Goal: Task Accomplishment & Management: Manage account settings

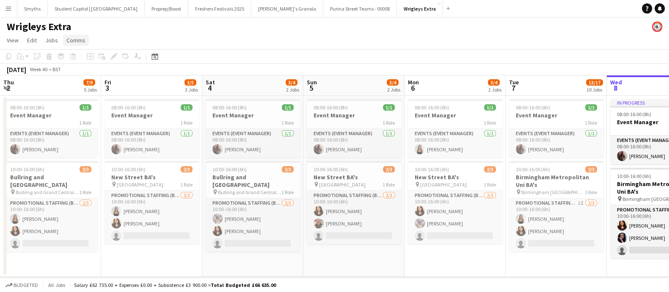
scroll to position [0, 271]
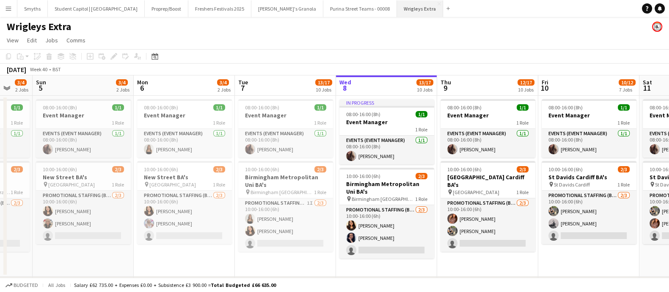
click at [397, 8] on button "Wrigleys Extra Close" at bounding box center [420, 8] width 46 height 17
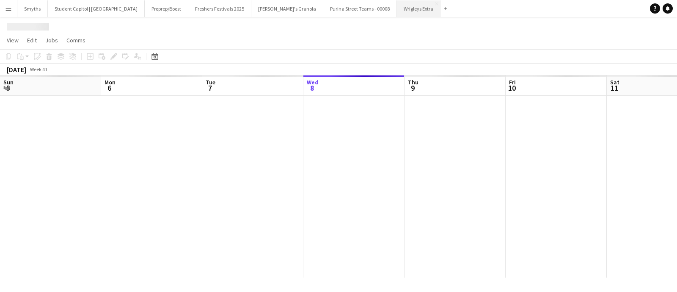
scroll to position [0, 202]
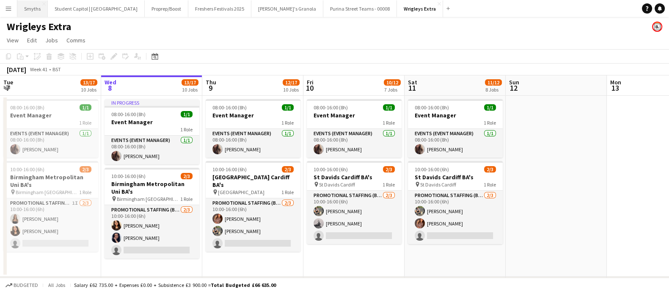
click at [28, 7] on button "Smyths Close" at bounding box center [32, 8] width 30 height 17
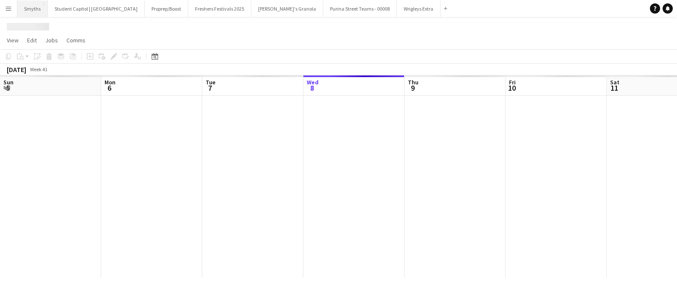
scroll to position [0, 202]
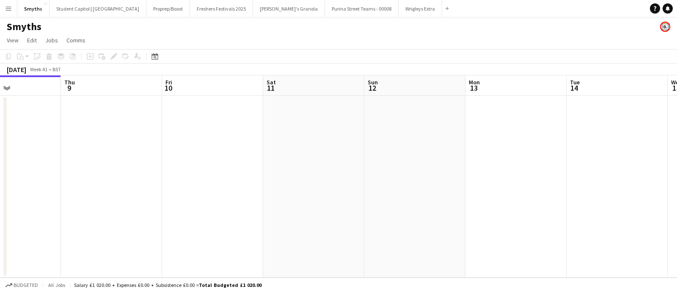
drag, startPoint x: 459, startPoint y: 167, endPoint x: 225, endPoint y: 182, distance: 234.4
click at [220, 182] on app-calendar-viewport "Sun 5 Mon 6 Tue 7 Wed 8 Thu 9 Fri 10 Sat 11 Sun 12 Mon 13 Tue 14 Wed 15 Thu 16" at bounding box center [338, 176] width 677 height 202
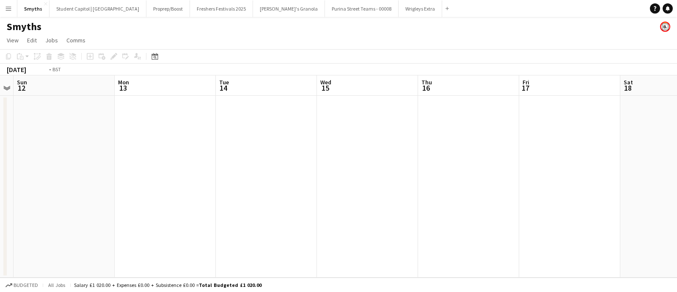
drag, startPoint x: 395, startPoint y: 175, endPoint x: 120, endPoint y: 166, distance: 274.7
click at [119, 166] on app-calendar-viewport "Thu 9 Fri 10 Sat 11 Sun 12 Mon 13 Tue 14 Wed 15 Thu 16 Fri 17 Sat 18 Sun 19 Mon…" at bounding box center [338, 176] width 677 height 202
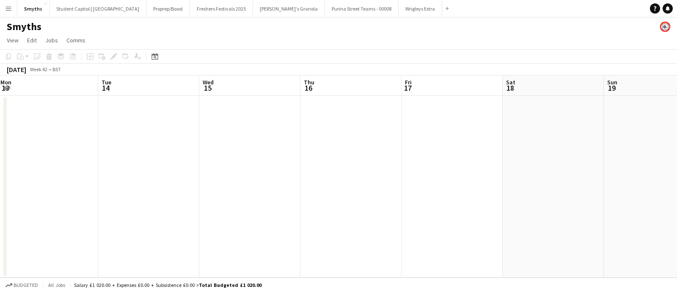
drag, startPoint x: 351, startPoint y: 164, endPoint x: 105, endPoint y: 180, distance: 245.9
click at [74, 180] on app-calendar-viewport "Fri 10 Sat 11 Sun 12 Mon 13 Tue 14 Wed 15 Thu 16 Fri 17 Sat 18 Sun 19 Mon 20 Tu…" at bounding box center [338, 176] width 677 height 202
drag, startPoint x: 82, startPoint y: 190, endPoint x: 5, endPoint y: 192, distance: 77.0
click at [0, 193] on html "Menu Boards Boards Boards All jobs Status Workforce Workforce My Workforce Recr…" at bounding box center [338, 146] width 677 height 292
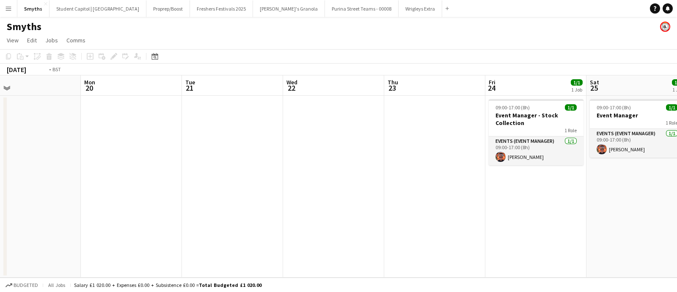
scroll to position [0, 220]
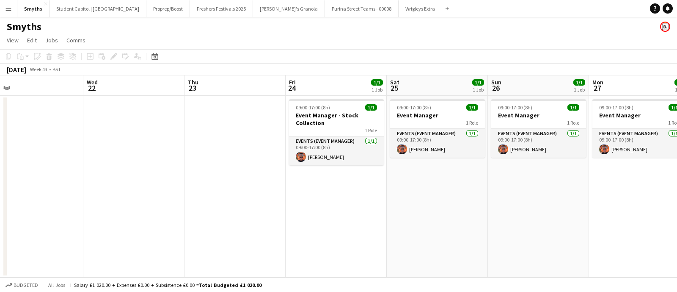
drag, startPoint x: 289, startPoint y: 188, endPoint x: 187, endPoint y: 185, distance: 102.0
click at [187, 185] on app-calendar-viewport "Sun 19 Mon 20 Tue 21 Wed 22 Thu 23 Fri 24 1/1 1 Job Sat 25 1/1 1 Job Sun 26 1/1…" at bounding box center [338, 176] width 677 height 202
click at [399, 3] on button "Wrigleys Extra Close" at bounding box center [421, 8] width 44 height 17
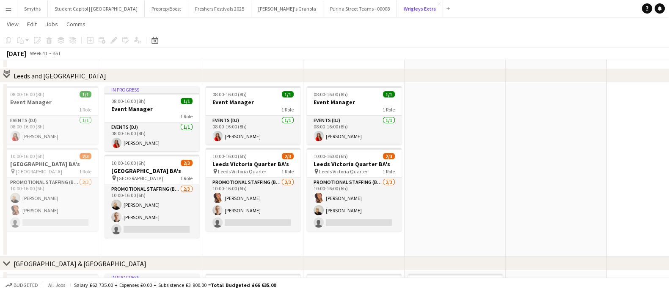
scroll to position [105, 0]
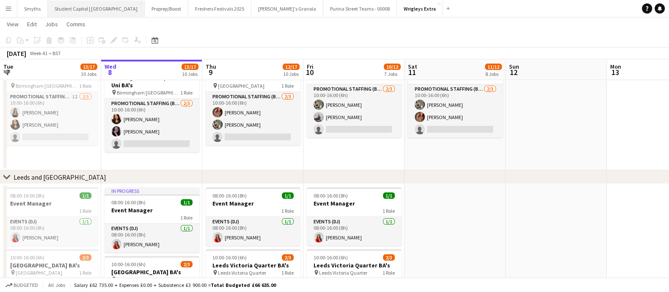
click at [64, 5] on button "Student Capitol | [GEOGRAPHIC_DATA] Close" at bounding box center [96, 8] width 97 height 17
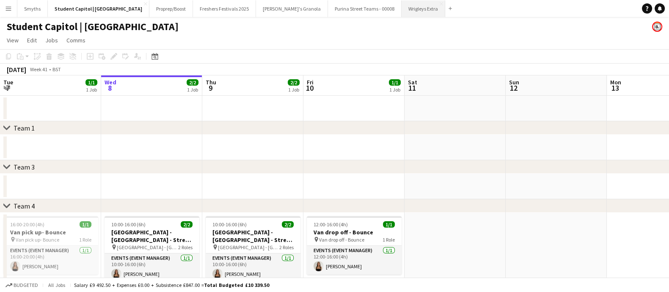
click at [402, 3] on button "Wrigleys Extra Close" at bounding box center [424, 8] width 44 height 17
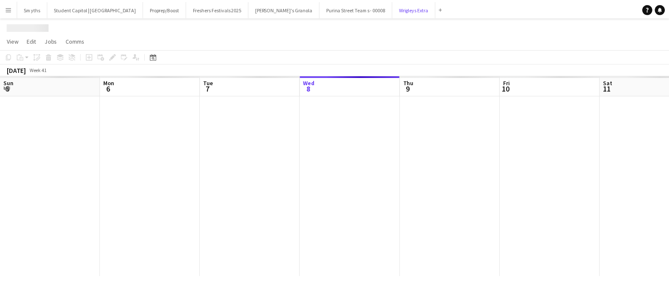
scroll to position [0, 202]
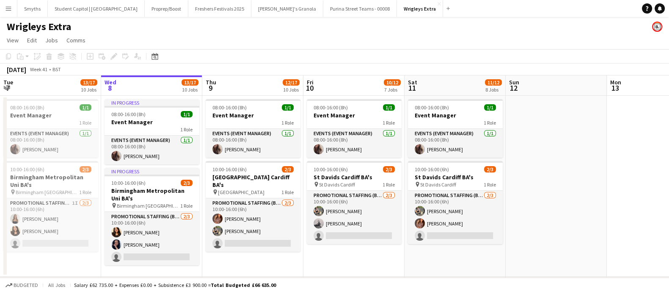
click at [10, 7] on app-icon "Menu" at bounding box center [8, 8] width 7 height 7
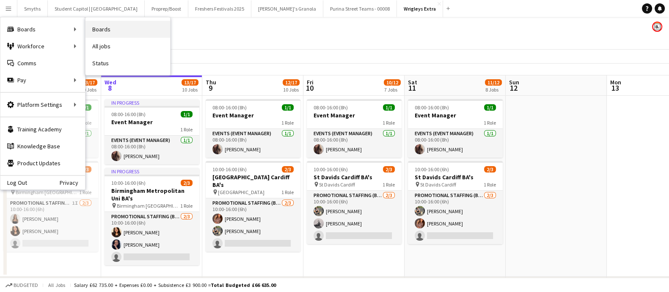
click at [102, 33] on link "Boards" at bounding box center [127, 29] width 85 height 17
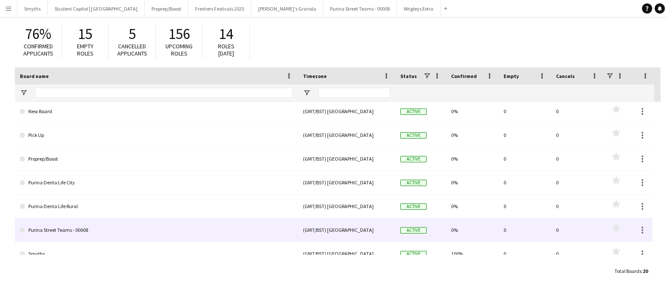
scroll to position [163, 0]
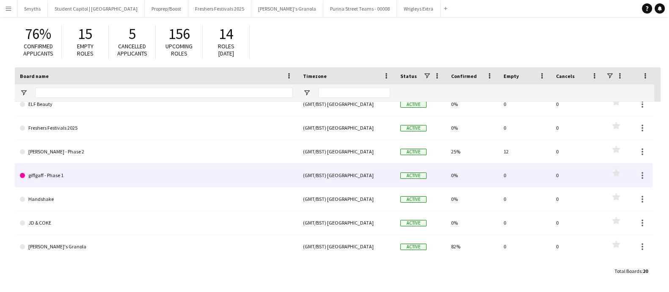
click at [87, 173] on link "giffgaff - Phase 1" at bounding box center [156, 175] width 273 height 24
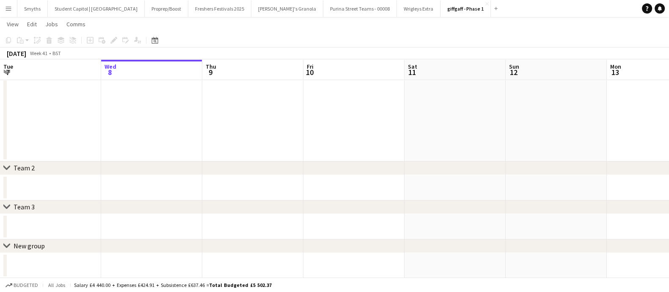
click at [10, 7] on app-icon "Menu" at bounding box center [8, 8] width 7 height 7
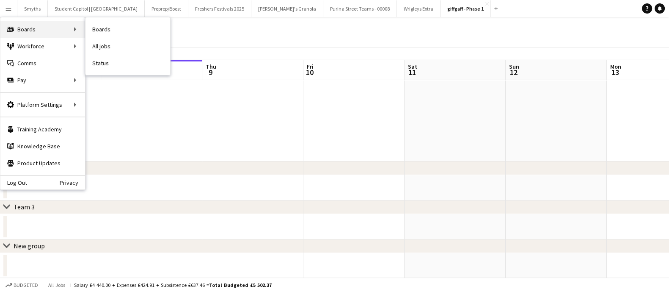
click at [47, 33] on div "Boards Boards" at bounding box center [42, 29] width 85 height 17
click at [41, 27] on div "Boards Boards" at bounding box center [42, 29] width 85 height 17
click at [45, 28] on div "Boards Boards" at bounding box center [42, 29] width 85 height 17
click at [70, 26] on div "Boards Boards" at bounding box center [42, 29] width 85 height 17
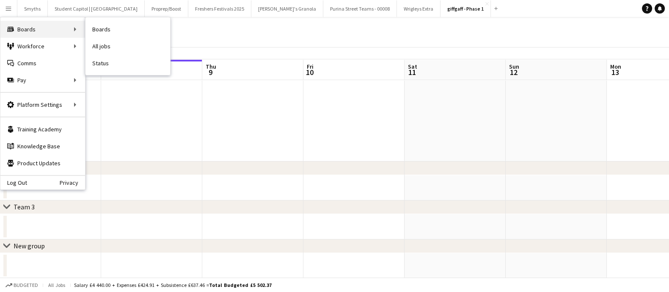
click at [24, 28] on div "Boards Boards" at bounding box center [42, 29] width 85 height 17
click at [110, 30] on link "Boards" at bounding box center [127, 29] width 85 height 17
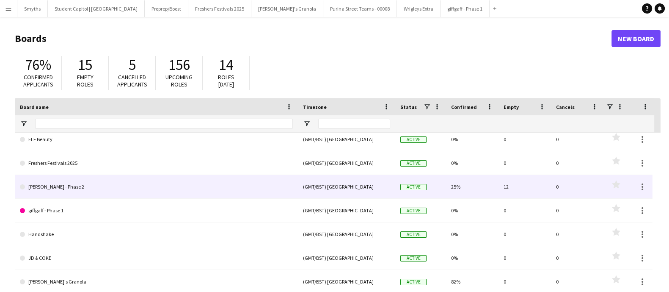
click at [110, 183] on link "[PERSON_NAME] - Phase 2" at bounding box center [156, 187] width 273 height 24
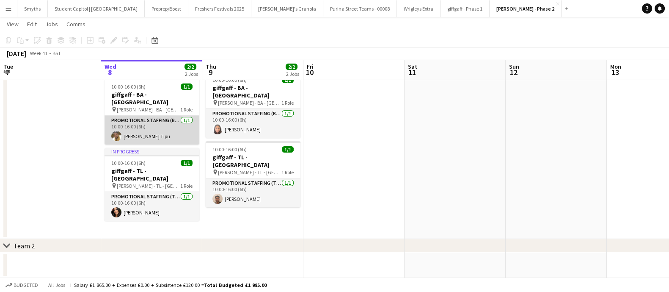
click at [155, 127] on app-card-role "Promotional Staffing (Brand Ambassadors) [DATE] 10:00-16:00 (6h) [PERSON_NAME] …" at bounding box center [152, 130] width 95 height 29
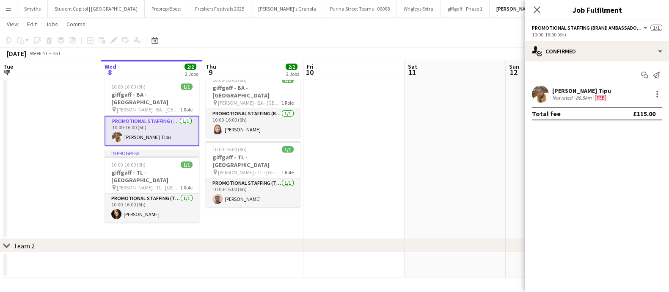
click at [557, 88] on div "[PERSON_NAME] Tipu" at bounding box center [581, 91] width 59 height 8
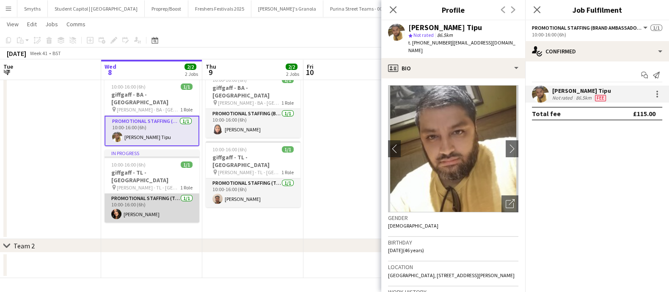
click at [165, 199] on app-card-role "Promotional Staffing (Team Leader) [DATE] 10:00-16:00 (6h) [PERSON_NAME]" at bounding box center [152, 207] width 95 height 29
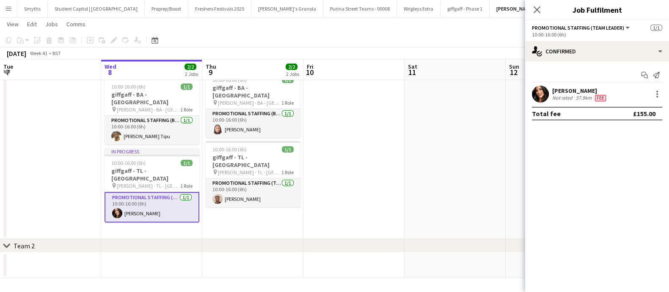
click at [576, 91] on div "[PERSON_NAME]" at bounding box center [579, 91] width 55 height 8
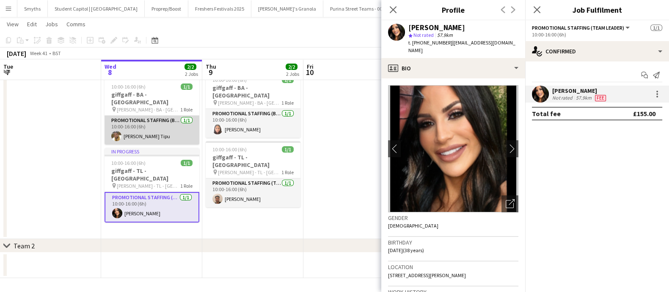
click at [139, 121] on app-card-role "Promotional Staffing (Brand Ambassadors) [DATE] 10:00-16:00 (6h) [PERSON_NAME] …" at bounding box center [152, 130] width 95 height 29
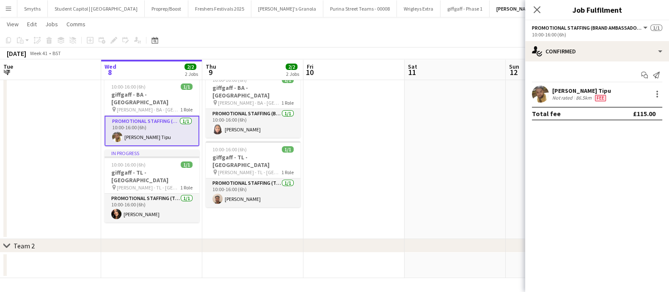
click at [563, 89] on div "[PERSON_NAME] Tipu" at bounding box center [581, 91] width 59 height 8
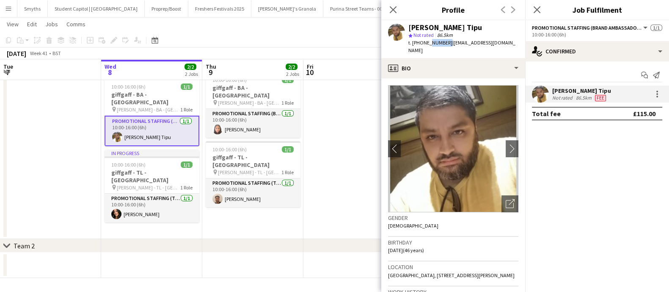
drag, startPoint x: 427, startPoint y: 42, endPoint x: 444, endPoint y: 45, distance: 17.2
click at [444, 45] on span "t. [PHONE_NUMBER]" at bounding box center [430, 42] width 44 height 6
click at [394, 9] on icon at bounding box center [393, 10] width 8 height 8
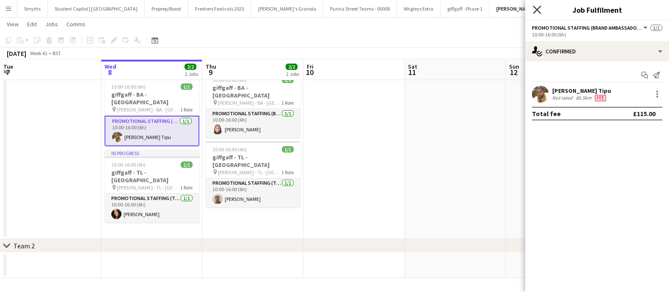
click at [538, 8] on icon at bounding box center [537, 10] width 8 height 8
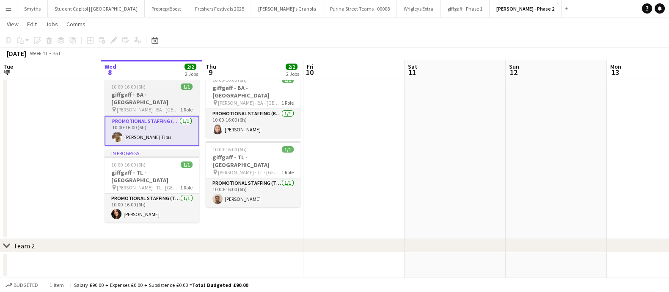
click at [144, 119] on app-card-role "Promotional Staffing (Brand Ambassadors) [DATE] 10:00-16:00 (6h) [PERSON_NAME] …" at bounding box center [152, 131] width 95 height 30
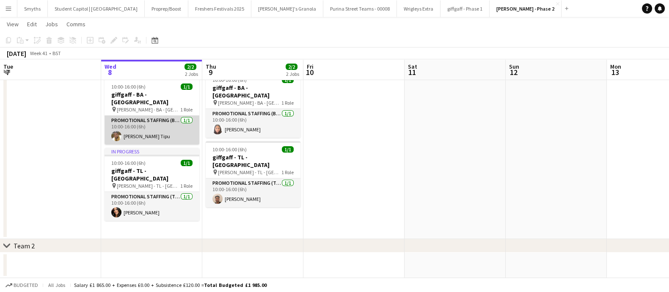
click at [144, 119] on app-card-role "Promotional Staffing (Brand Ambassadors) [DATE] 10:00-16:00 (6h) [PERSON_NAME] …" at bounding box center [152, 130] width 95 height 29
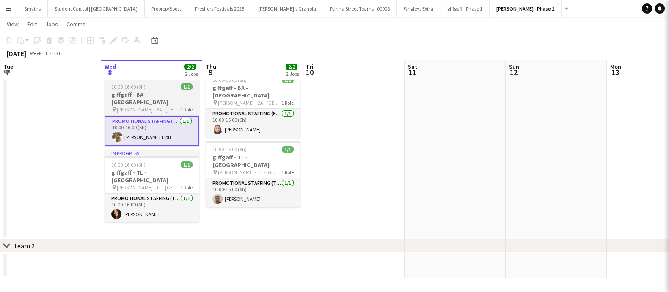
click at [151, 91] on h3 "giffgaff - BA - [GEOGRAPHIC_DATA]" at bounding box center [152, 98] width 95 height 15
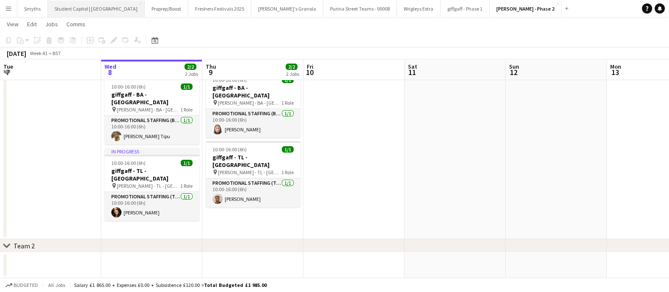
click at [90, 11] on button "Student Capitol | [GEOGRAPHIC_DATA] Close" at bounding box center [96, 8] width 97 height 17
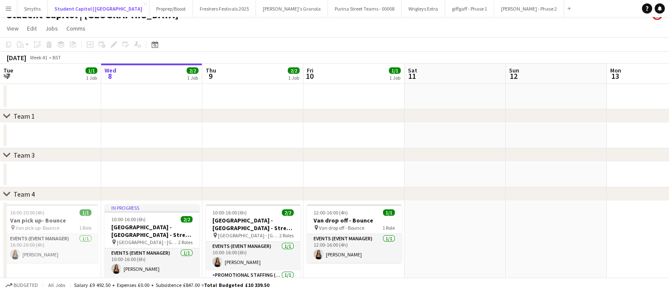
scroll to position [57, 0]
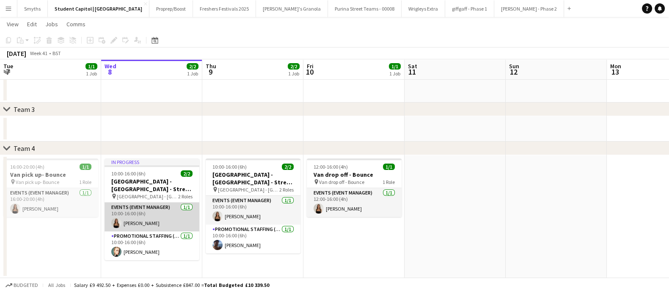
click at [149, 216] on app-card-role "Events (Event Manager) [DATE] 10:00-16:00 (6h) [PERSON_NAME]" at bounding box center [152, 216] width 95 height 29
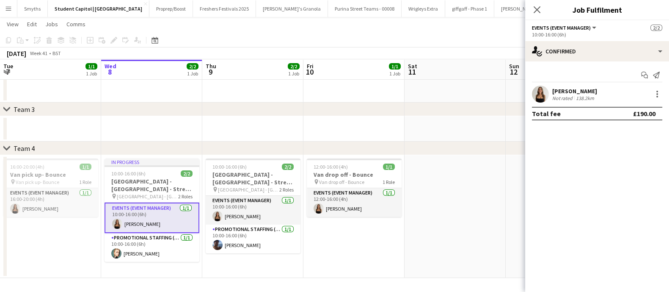
click at [561, 89] on div "[PERSON_NAME]" at bounding box center [574, 91] width 45 height 8
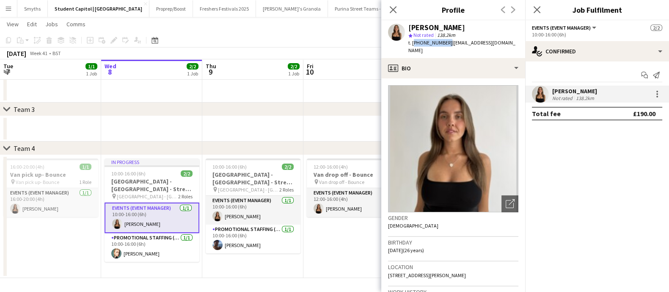
drag, startPoint x: 446, startPoint y: 41, endPoint x: 413, endPoint y: 39, distance: 33.1
click at [413, 39] on span "t. [PHONE_NUMBER]" at bounding box center [430, 42] width 44 height 6
copy span "[PHONE_NUMBER]"
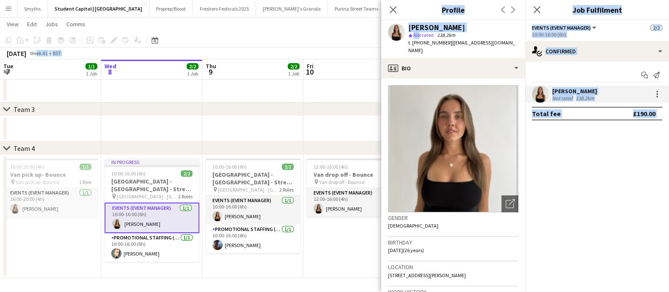
drag, startPoint x: 415, startPoint y: 38, endPoint x: -15, endPoint y: 55, distance: 430.6
click at [0, 55] on html "Menu Boards Boards Boards All jobs Status Workforce Workforce My Workforce Recr…" at bounding box center [334, 117] width 669 height 349
click at [391, 10] on icon at bounding box center [393, 10] width 8 height 8
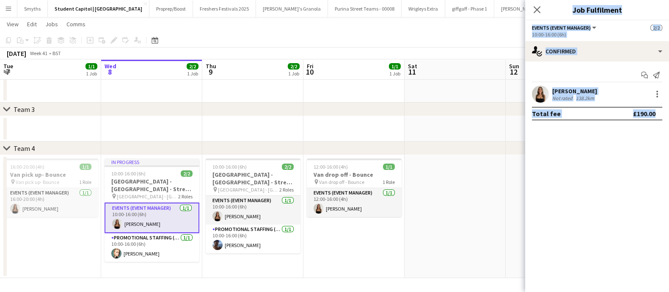
click at [525, 5] on div "Close pop-in" at bounding box center [537, 9] width 24 height 19
click at [432, 240] on app-date-cell at bounding box center [454, 216] width 101 height 123
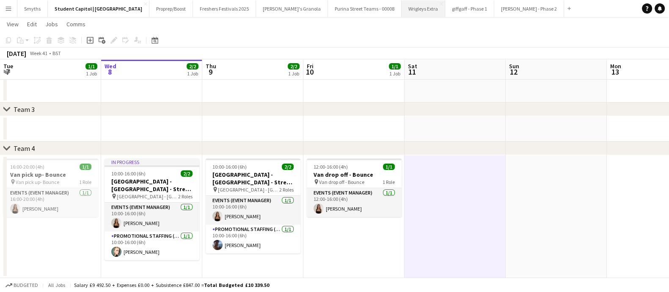
click at [402, 12] on button "Wrigleys Extra Close" at bounding box center [424, 8] width 44 height 17
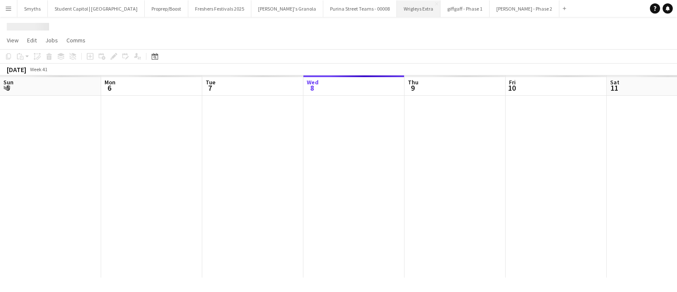
scroll to position [0, 202]
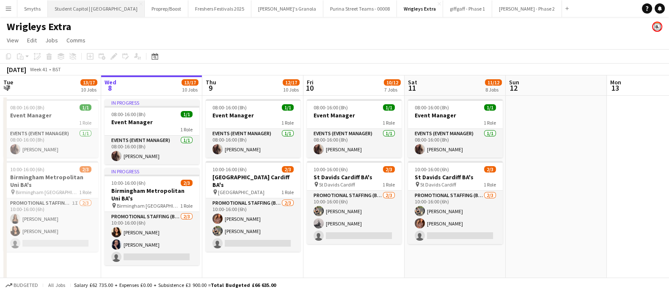
click at [97, 13] on button "Student Capitol | [GEOGRAPHIC_DATA] Close" at bounding box center [96, 8] width 97 height 17
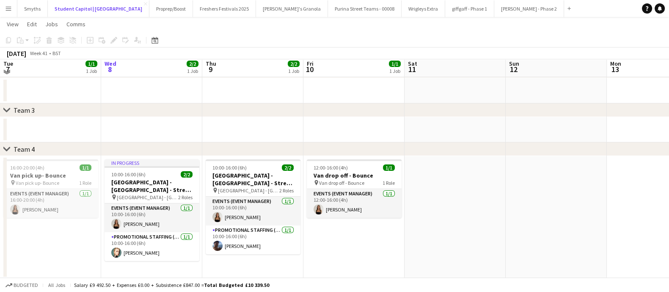
scroll to position [57, 0]
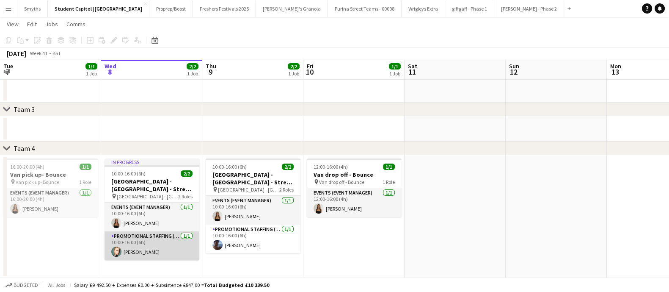
click at [133, 250] on app-card-role "Promotional Staffing (Brand Ambassadors) [DATE] 10:00-16:00 (6h) [PERSON_NAME]" at bounding box center [152, 245] width 95 height 29
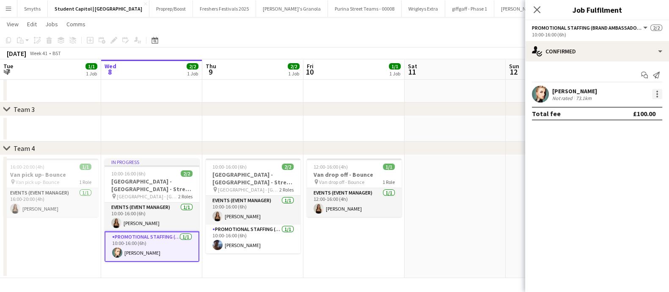
click at [656, 91] on div at bounding box center [657, 94] width 10 height 10
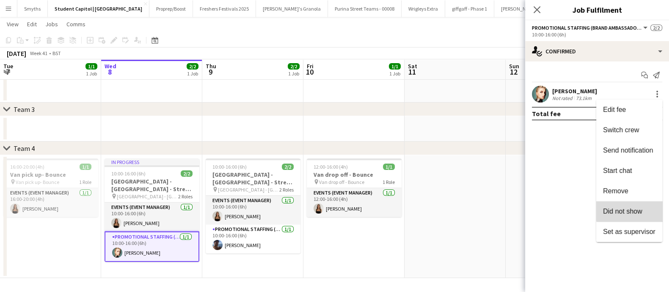
click at [638, 205] on button "Did not show" at bounding box center [629, 211] width 66 height 20
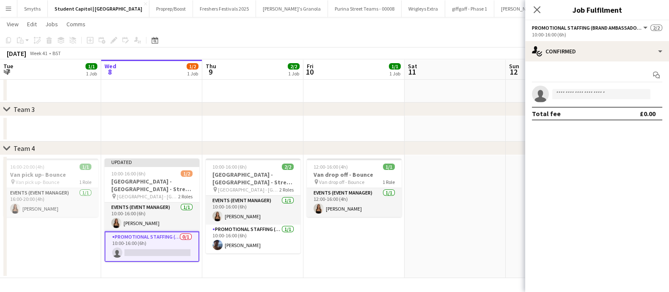
click at [475, 243] on app-date-cell at bounding box center [454, 216] width 101 height 123
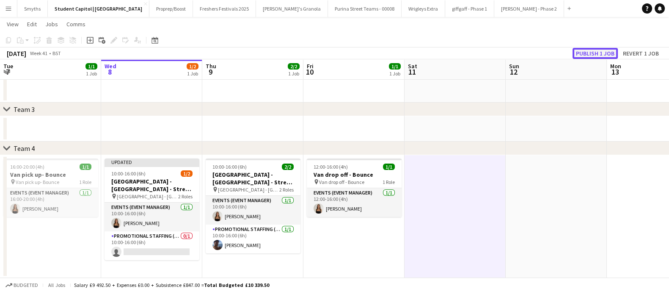
click at [598, 51] on button "Publish 1 job" at bounding box center [594, 53] width 45 height 11
click at [445, 9] on button "giffgaff - Phase 1 Close" at bounding box center [469, 8] width 49 height 17
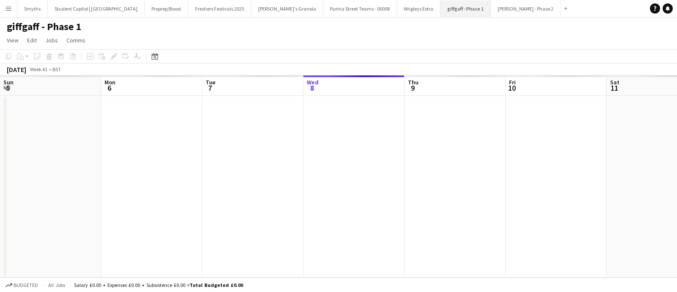
scroll to position [0, 202]
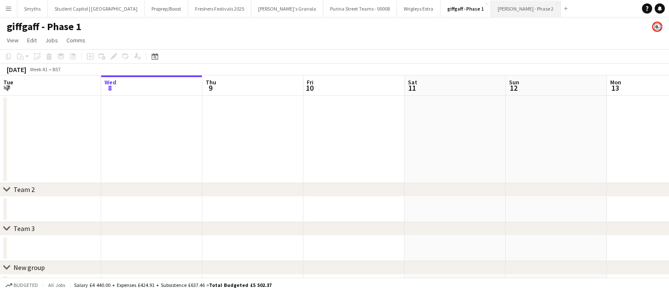
click at [485, 4] on app-icon "Close" at bounding box center [486, 3] width 3 height 3
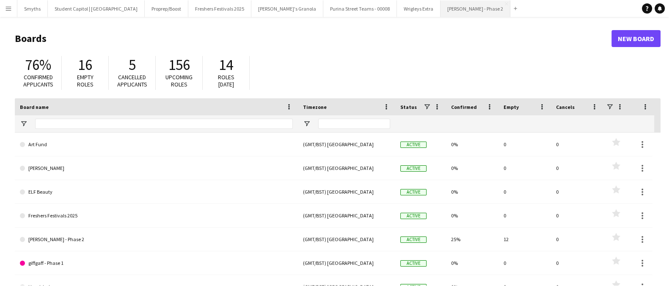
click at [440, 11] on button "[PERSON_NAME] - Phase 2 Close" at bounding box center [475, 8] width 70 height 17
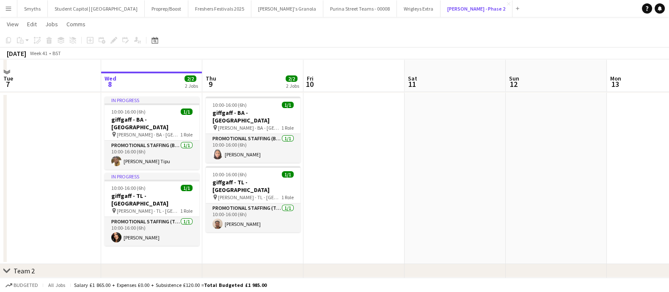
scroll to position [52, 0]
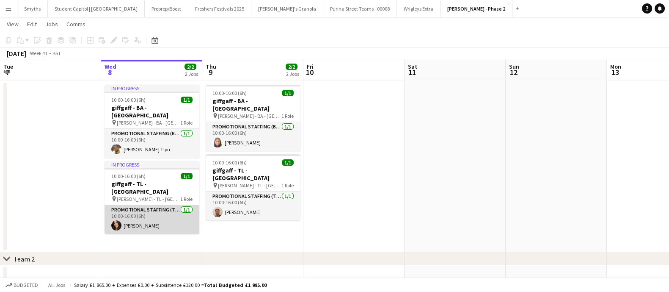
click at [142, 217] on app-card-role "Promotional Staffing (Team Leader) [DATE] 10:00-16:00 (6h) [PERSON_NAME]" at bounding box center [152, 219] width 95 height 29
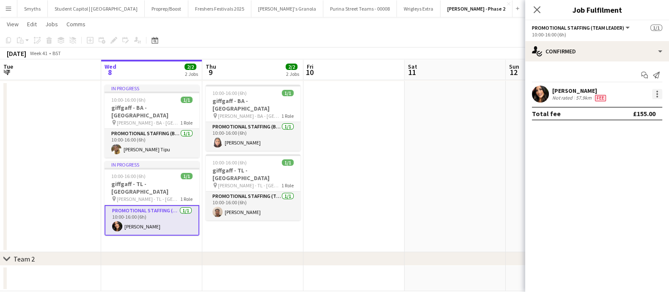
click at [660, 92] on div at bounding box center [657, 94] width 10 height 10
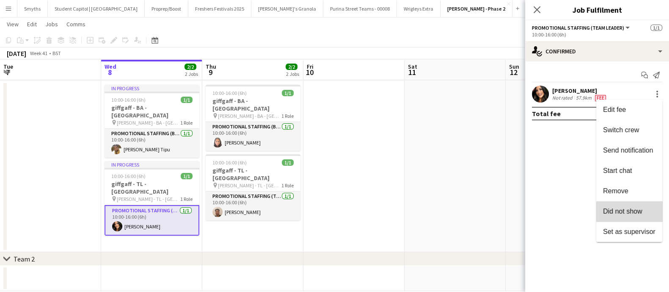
click at [636, 212] on span "Did not show" at bounding box center [622, 210] width 39 height 7
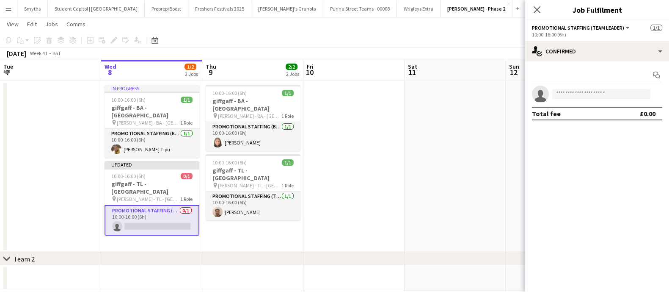
click at [476, 203] on app-date-cell at bounding box center [454, 166] width 101 height 171
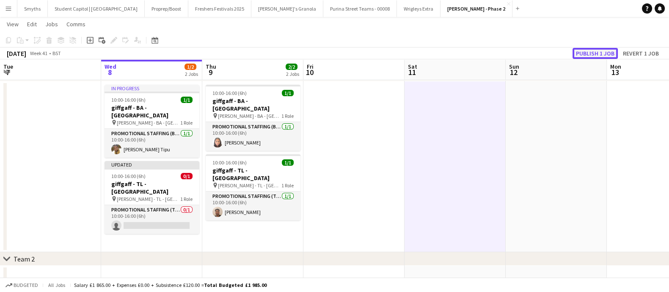
click at [597, 56] on button "Publish 1 job" at bounding box center [594, 53] width 45 height 11
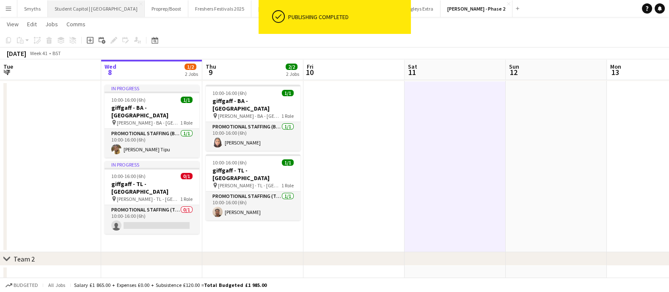
click at [74, 10] on button "Student Capitol | [GEOGRAPHIC_DATA] Close" at bounding box center [96, 8] width 97 height 17
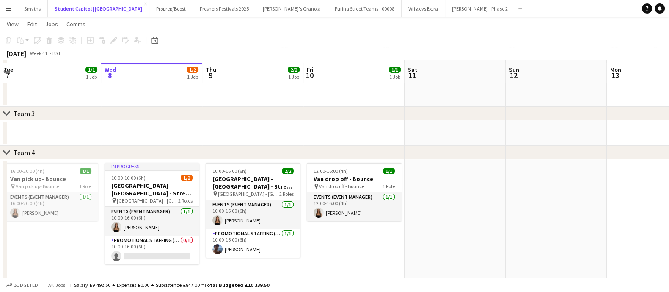
scroll to position [57, 0]
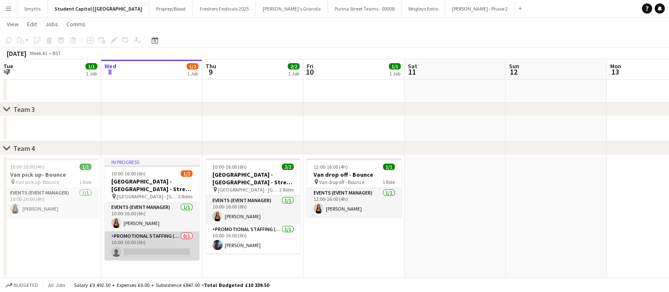
click at [143, 246] on app-card-role "Promotional Staffing (Brand Ambassadors) 0/1 10:00-16:00 (6h) single-neutral-ac…" at bounding box center [152, 245] width 95 height 29
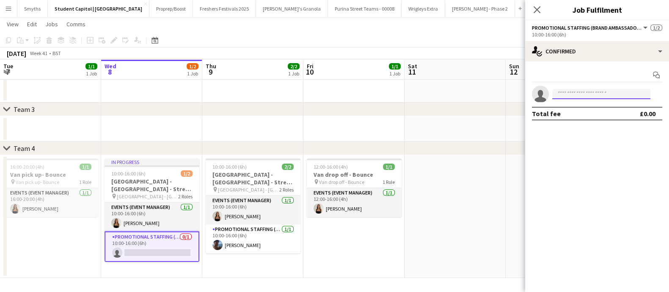
click at [571, 91] on input at bounding box center [601, 94] width 98 height 10
type input "**"
click at [571, 92] on input "**" at bounding box center [601, 94] width 98 height 10
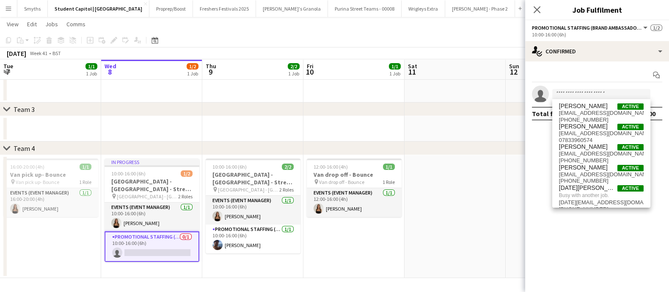
click at [372, 261] on app-date-cell "12:00-16:00 (4h) 1/1 Van drop off - Bounce pin Van drop off - Bounce 1 Role Eve…" at bounding box center [353, 216] width 101 height 123
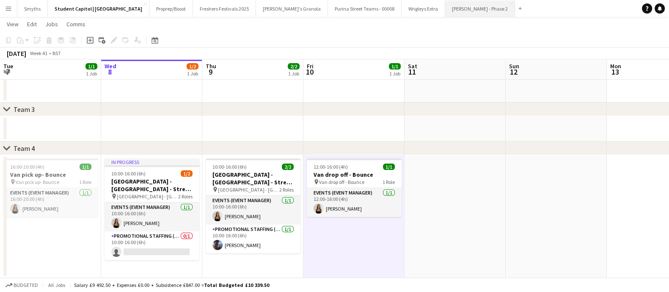
click at [445, 4] on button "[PERSON_NAME] - Phase 2 Close" at bounding box center [480, 8] width 70 height 17
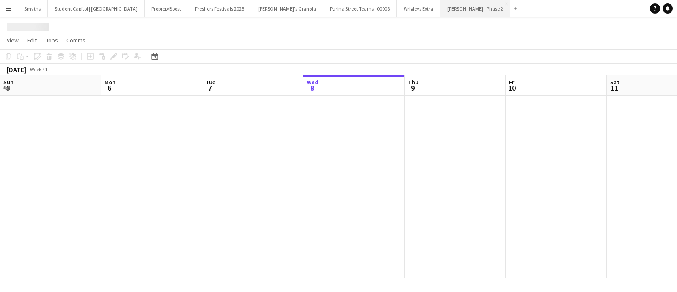
scroll to position [0, 202]
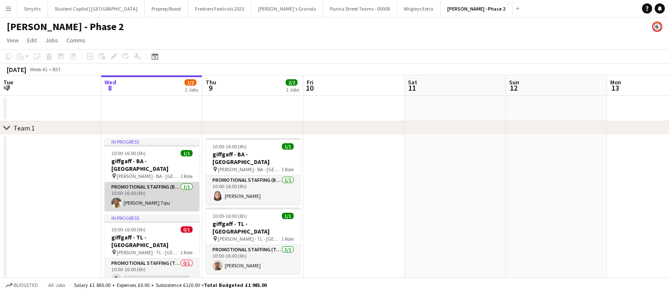
click at [146, 192] on app-card-role "Promotional Staffing (Brand Ambassadors) [DATE] 10:00-16:00 (6h) [PERSON_NAME] …" at bounding box center [152, 196] width 95 height 29
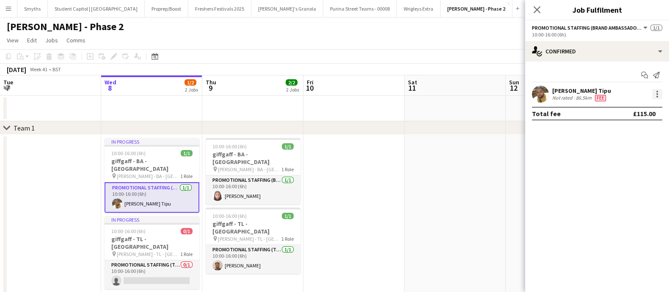
click at [660, 92] on div at bounding box center [657, 94] width 10 height 10
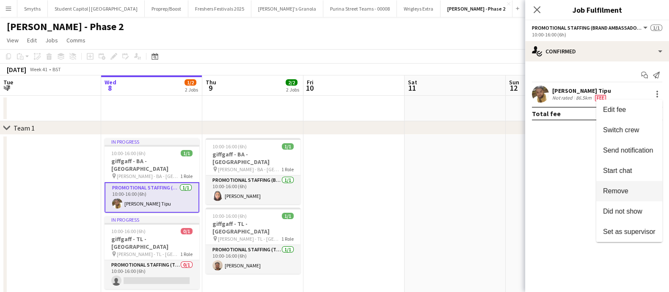
click at [627, 191] on span "Remove" at bounding box center [615, 190] width 25 height 7
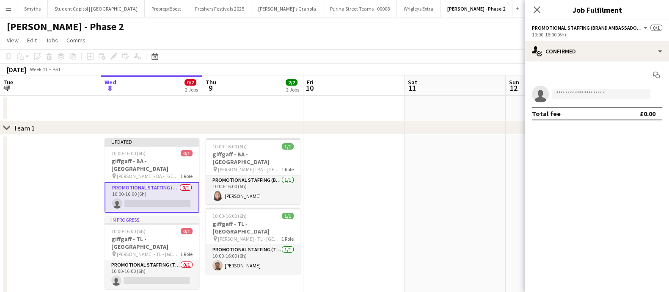
click at [435, 210] on app-date-cell at bounding box center [454, 220] width 101 height 171
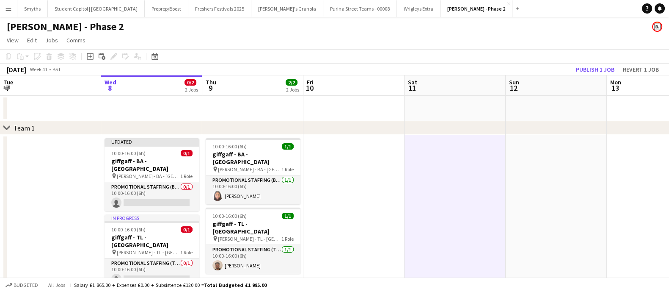
click at [6, 9] on app-icon "Menu" at bounding box center [8, 8] width 7 height 7
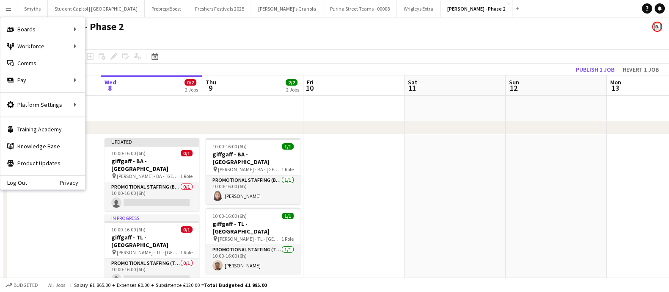
click at [385, 212] on app-date-cell at bounding box center [353, 220] width 101 height 171
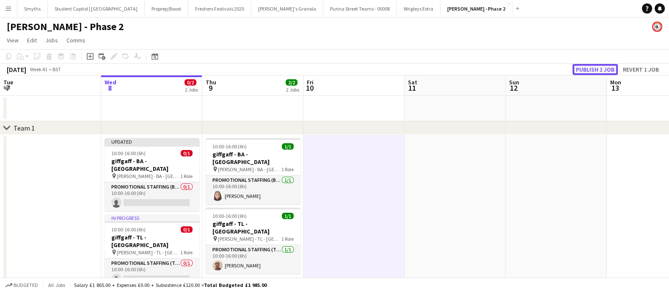
click at [605, 71] on button "Publish 1 job" at bounding box center [594, 69] width 45 height 11
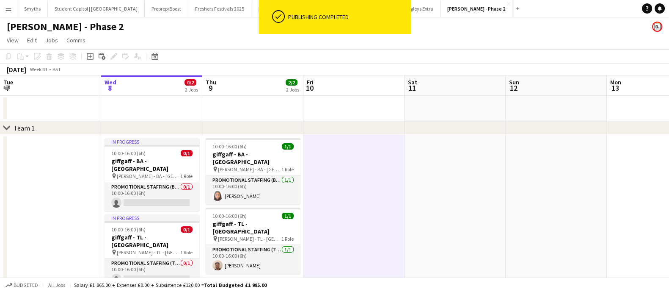
click at [214, 30] on div "[PERSON_NAME] - Phase 2" at bounding box center [334, 25] width 669 height 16
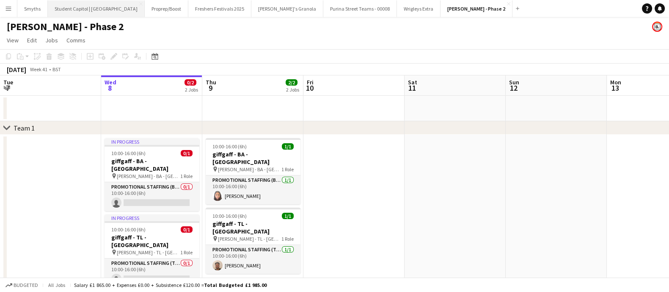
click at [106, 10] on button "Student Capitol | [GEOGRAPHIC_DATA] Close" at bounding box center [96, 8] width 97 height 17
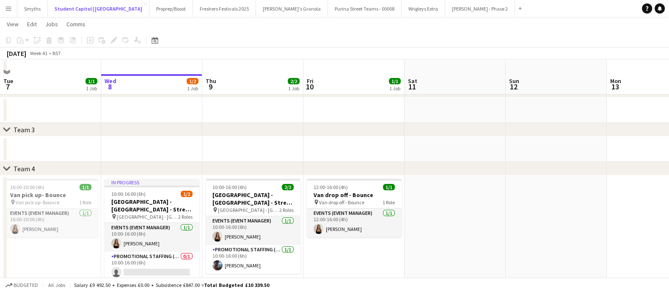
scroll to position [57, 0]
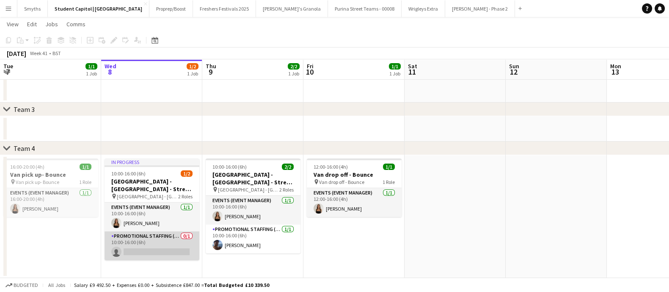
click at [152, 248] on app-card-role "Promotional Staffing (Brand Ambassadors) 0/1 10:00-16:00 (6h) single-neutral-ac…" at bounding box center [152, 245] width 95 height 29
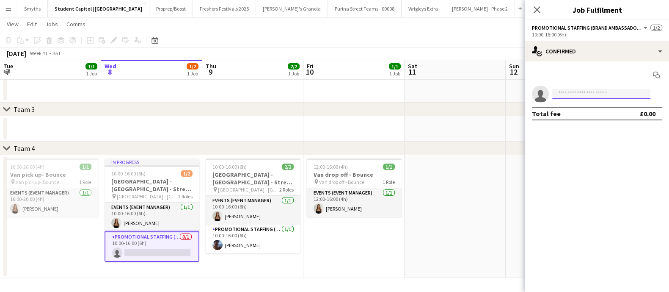
click at [569, 94] on input at bounding box center [601, 94] width 98 height 10
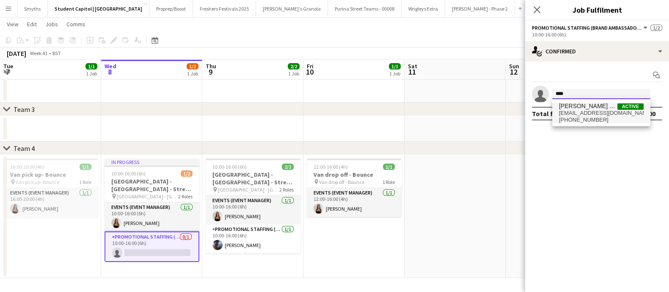
type input "****"
click at [580, 113] on span "[EMAIL_ADDRESS][DOMAIN_NAME]" at bounding box center [601, 113] width 85 height 7
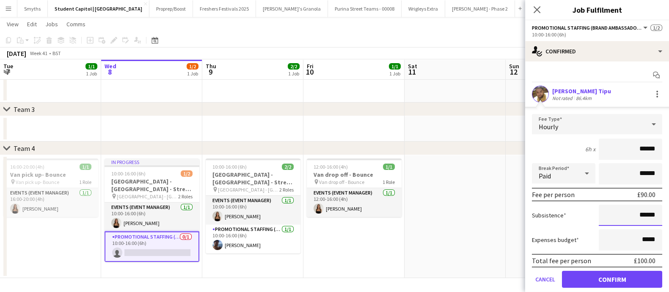
drag, startPoint x: 630, startPoint y: 217, endPoint x: 640, endPoint y: 215, distance: 9.5
click at [640, 215] on input "******" at bounding box center [630, 214] width 63 height 21
click at [636, 215] on input "******" at bounding box center [630, 214] width 63 height 21
click at [649, 214] on input "******" at bounding box center [630, 214] width 63 height 21
drag, startPoint x: 639, startPoint y: 215, endPoint x: 633, endPoint y: 215, distance: 5.9
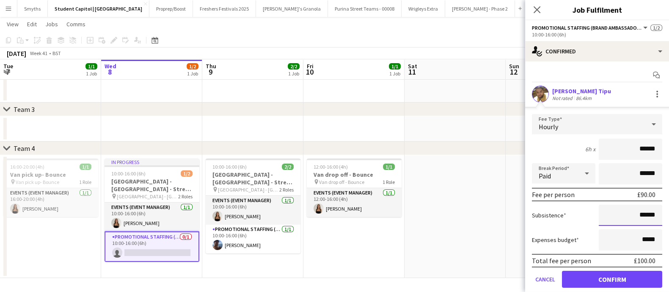
click at [633, 215] on input "******" at bounding box center [630, 214] width 63 height 21
type input "******"
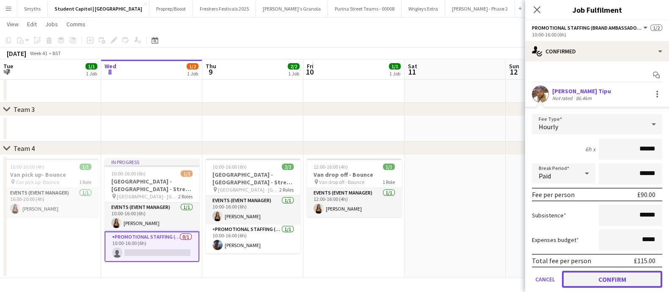
click at [630, 275] on button "Confirm" at bounding box center [612, 278] width 100 height 17
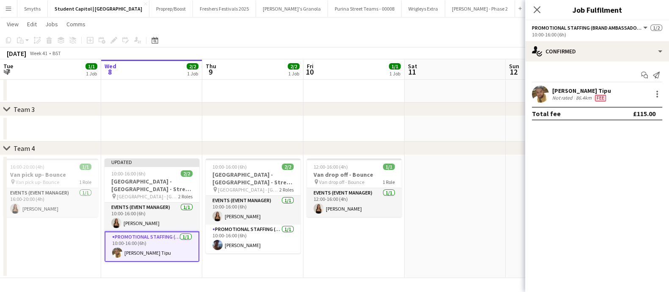
click at [471, 245] on app-date-cell at bounding box center [454, 216] width 101 height 123
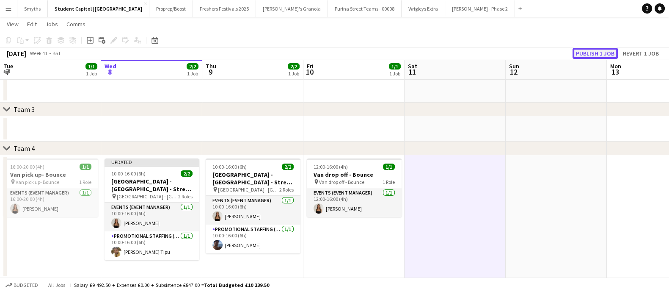
click at [608, 50] on button "Publish 1 job" at bounding box center [594, 53] width 45 height 11
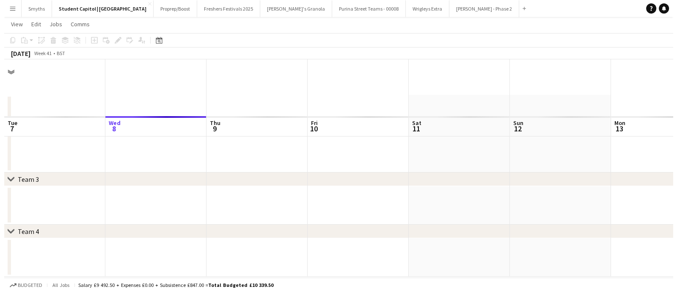
scroll to position [0, 0]
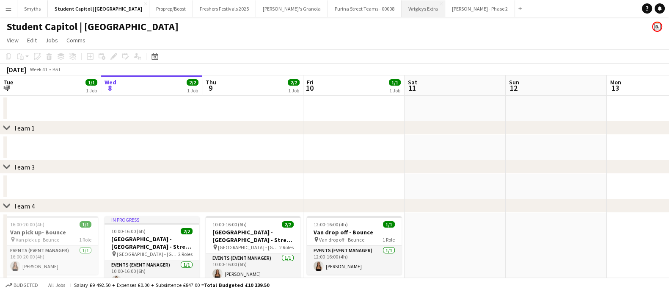
click at [402, 13] on button "Wrigleys Extra Close" at bounding box center [424, 8] width 44 height 17
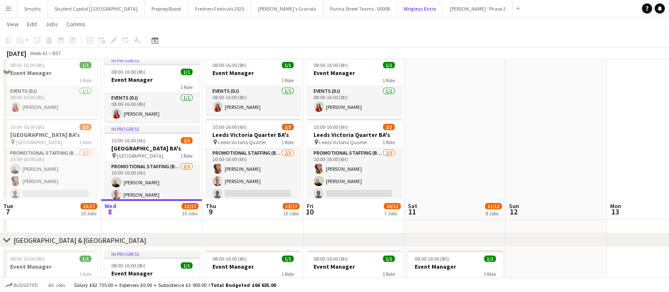
scroll to position [159, 0]
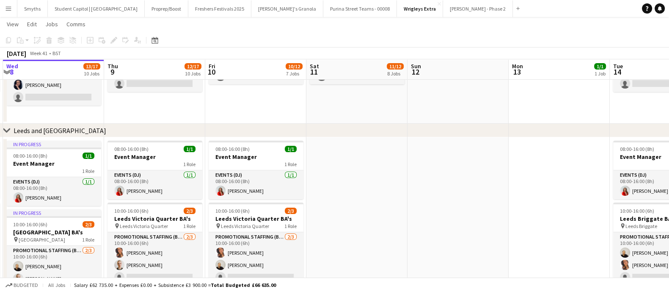
drag, startPoint x: 544, startPoint y: 182, endPoint x: 378, endPoint y: 174, distance: 166.0
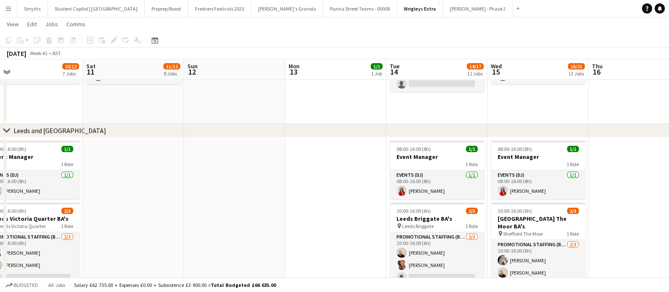
drag, startPoint x: 503, startPoint y: 186, endPoint x: 390, endPoint y: 174, distance: 114.0
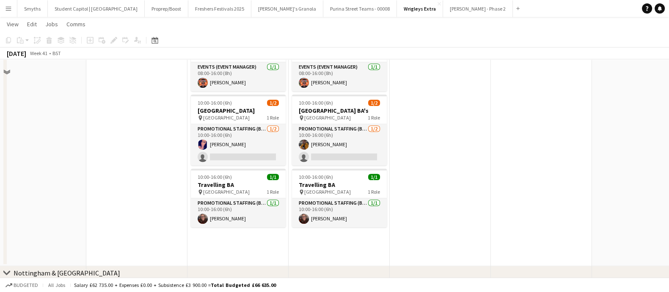
scroll to position [635, 0]
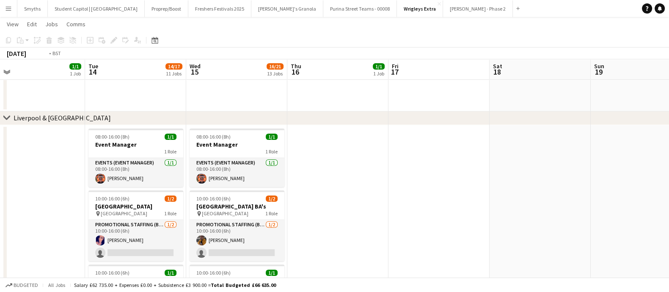
drag, startPoint x: 497, startPoint y: 195, endPoint x: 418, endPoint y: 182, distance: 79.9
click at [283, 169] on app-calendar-viewport "Fri 10 10/12 7 Jobs Sat 11 11/12 8 Jobs Sun 12 Mon 13 1/1 1 Job Tue 14 14/17 11…" at bounding box center [334, 4] width 669 height 1213
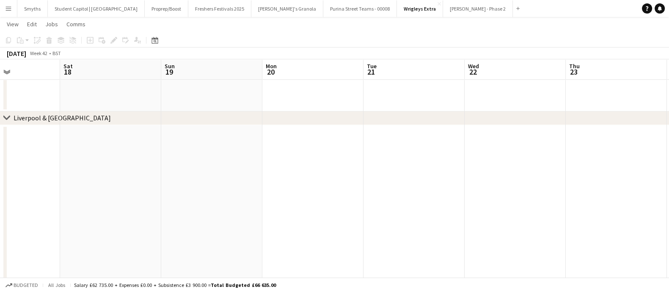
drag, startPoint x: 425, startPoint y: 171, endPoint x: 253, endPoint y: 164, distance: 172.4
click at [248, 164] on app-calendar-viewport "Wed 15 16/21 13 Jobs Thu 16 1/1 1 Job Fri 17 Sat 18 Sun 19 Mon 20 Tue 21 Wed 22…" at bounding box center [334, 4] width 669 height 1213
drag, startPoint x: 197, startPoint y: 153, endPoint x: 228, endPoint y: 154, distance: 30.9
click at [198, 153] on app-calendar-viewport "Wed 15 16/21 13 Jobs Thu 16 1/1 1 Job Fri 17 Sat 18 Sun 19 Mon 20 Tue 21 Wed 22…" at bounding box center [334, 4] width 669 height 1213
drag, startPoint x: 260, startPoint y: 151, endPoint x: 285, endPoint y: 157, distance: 25.9
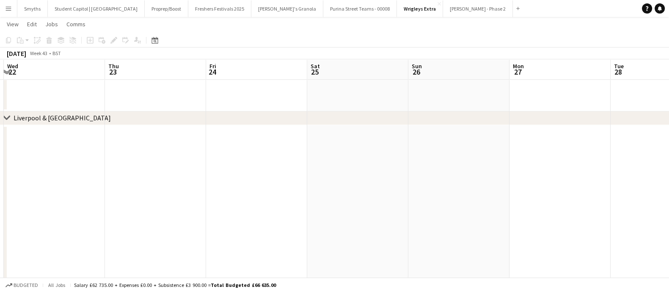
click at [196, 149] on app-calendar-viewport "Sun 19 Mon 20 Tue 21 Wed 22 Thu 23 Fri 24 Sat 25 Sun 26 Mon 27 Tue 28 3/4 2 Job…" at bounding box center [334, 4] width 669 height 1213
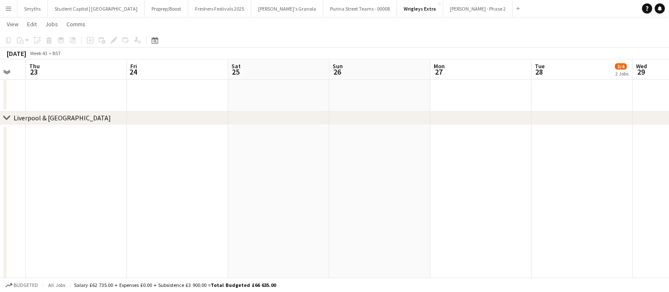
drag, startPoint x: 435, startPoint y: 170, endPoint x: 188, endPoint y: 149, distance: 247.6
click at [178, 149] on app-calendar-viewport "Mon 20 Tue 21 Wed 22 Thu 23 Fri 24 Sat 25 Sun 26 Mon 27 Tue 28 3/4 2 Jobs Wed 2…" at bounding box center [334, 4] width 669 height 1213
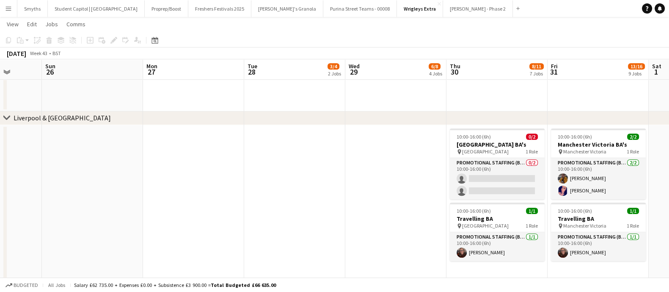
drag, startPoint x: 314, startPoint y: 170, endPoint x: 470, endPoint y: 173, distance: 156.2
click at [493, 175] on app-calendar-viewport "Thu 23 Fri 24 Sat 25 Sun 26 Mon 27 Tue 28 3/4 2 Jobs Wed 29 6/8 4 Jobs Thu 30 8…" at bounding box center [334, 4] width 669 height 1213
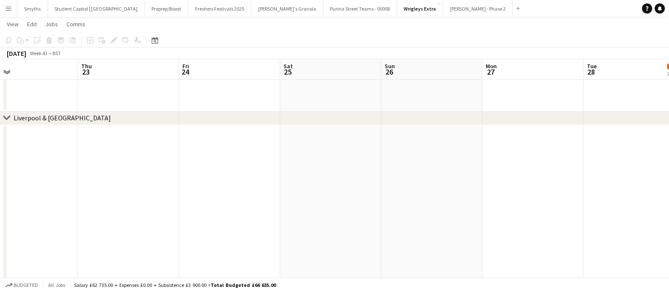
scroll to position [0, 216]
drag, startPoint x: 317, startPoint y: 170, endPoint x: 464, endPoint y: 173, distance: 146.9
click at [464, 173] on app-calendar-viewport "Mon 20 Tue 21 Wed 22 Thu 23 Fri 24 Sat 25 Sun 26 Mon 27 Tue 28 3/4 2 Jobs Wed 2…" at bounding box center [334, 4] width 669 height 1213
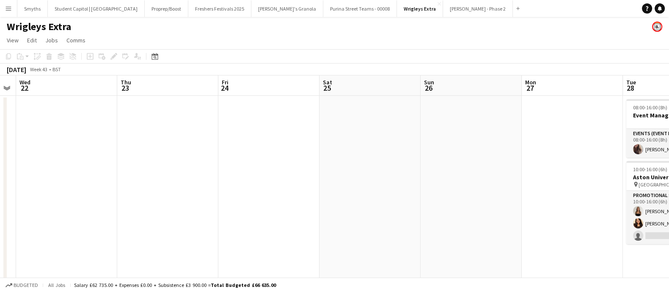
scroll to position [0, 286]
drag, startPoint x: 414, startPoint y: 183, endPoint x: 443, endPoint y: 174, distance: 30.6
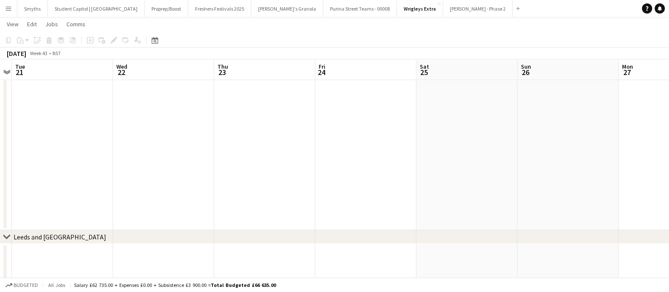
scroll to position [0, 197]
drag, startPoint x: 389, startPoint y: 170, endPoint x: 478, endPoint y: 173, distance: 89.3
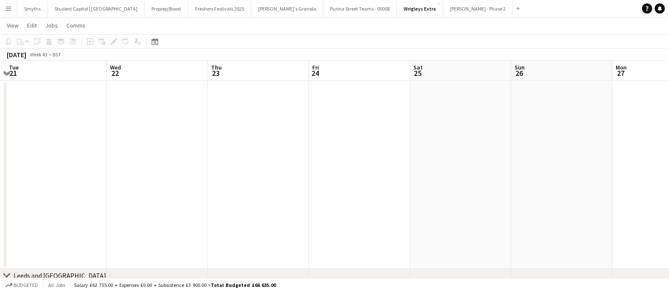
scroll to position [0, 0]
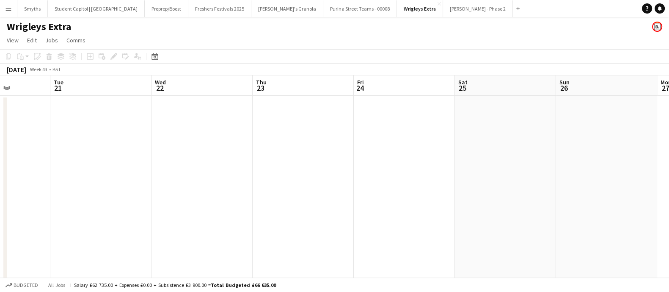
drag, startPoint x: 362, startPoint y: 197, endPoint x: 456, endPoint y: 198, distance: 93.9
drag, startPoint x: 482, startPoint y: 195, endPoint x: 513, endPoint y: 188, distance: 31.5
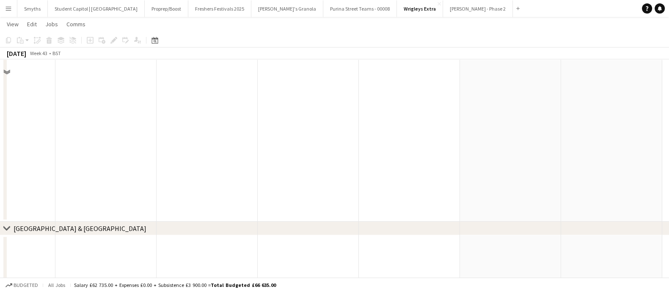
scroll to position [211, 0]
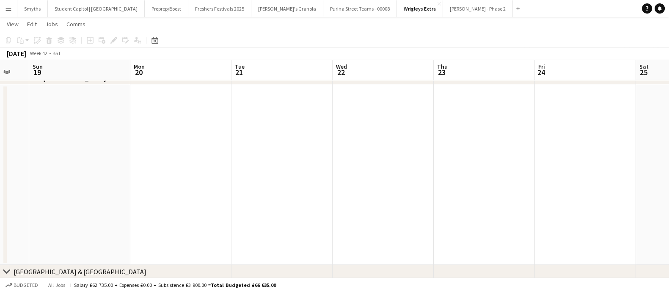
drag, startPoint x: 562, startPoint y: 214, endPoint x: 578, endPoint y: 212, distance: 16.6
drag, startPoint x: 320, startPoint y: 207, endPoint x: 503, endPoint y: 206, distance: 182.8
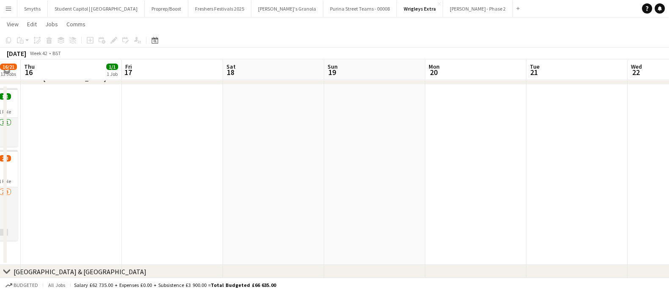
drag, startPoint x: 424, startPoint y: 203, endPoint x: 480, endPoint y: 203, distance: 56.7
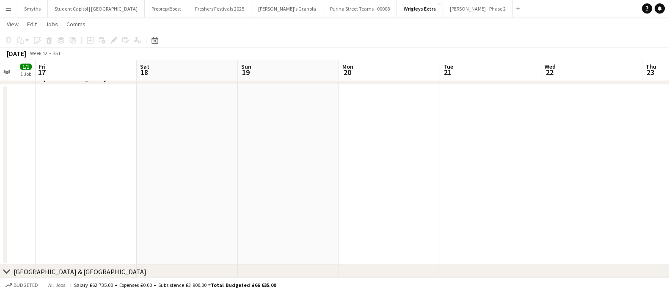
drag, startPoint x: 339, startPoint y: 183, endPoint x: 219, endPoint y: 173, distance: 120.2
drag, startPoint x: 370, startPoint y: 171, endPoint x: 255, endPoint y: 168, distance: 115.5
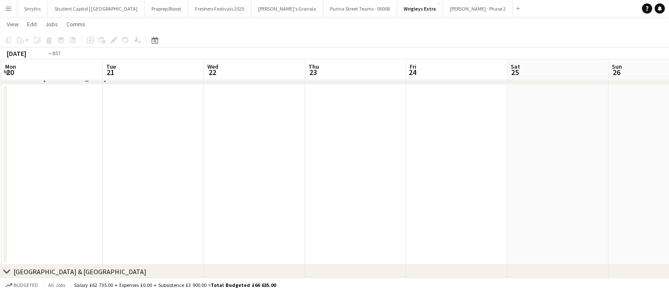
drag, startPoint x: 394, startPoint y: 180, endPoint x: 165, endPoint y: 165, distance: 229.4
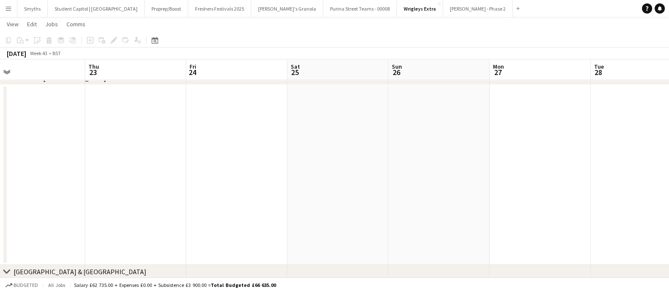
drag, startPoint x: 382, startPoint y: 184, endPoint x: 186, endPoint y: 166, distance: 197.1
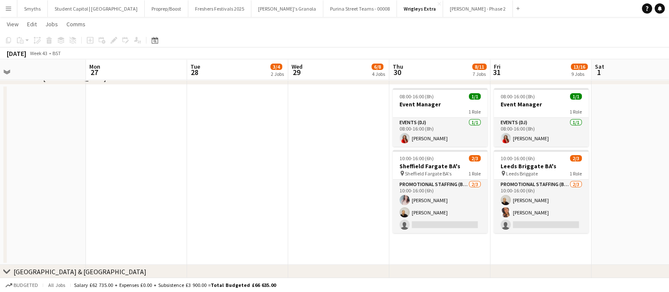
scroll to position [0, 372]
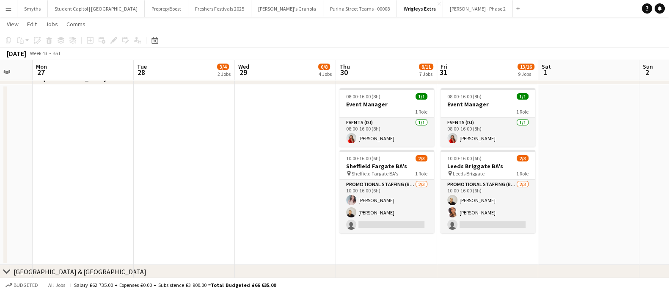
drag, startPoint x: 398, startPoint y: 174, endPoint x: 142, endPoint y: 163, distance: 256.2
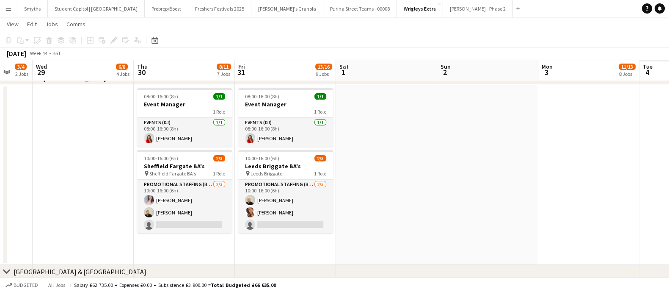
drag, startPoint x: 501, startPoint y: 170, endPoint x: 267, endPoint y: 143, distance: 236.3
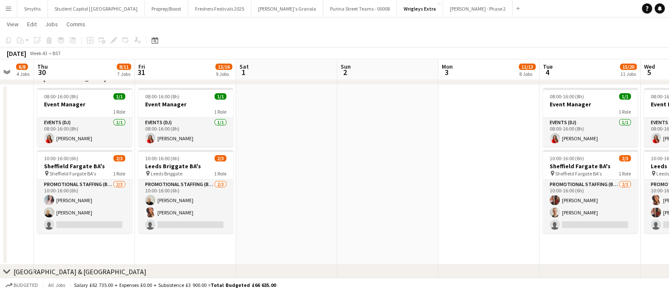
drag, startPoint x: 513, startPoint y: 168, endPoint x: 310, endPoint y: 155, distance: 203.5
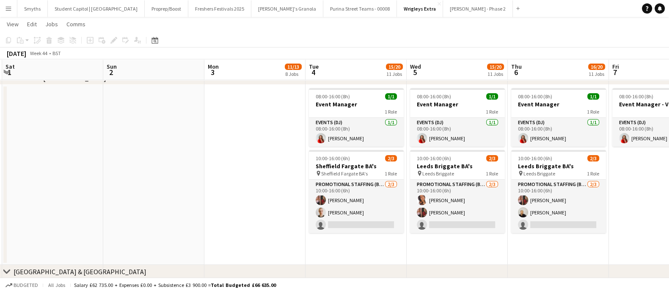
drag, startPoint x: 436, startPoint y: 171, endPoint x: 174, endPoint y: 160, distance: 262.6
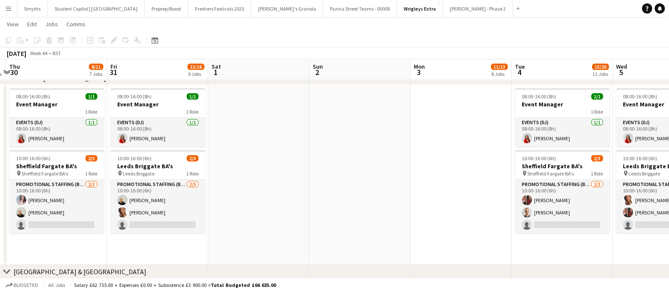
drag, startPoint x: 248, startPoint y: 169, endPoint x: 366, endPoint y: 171, distance: 118.1
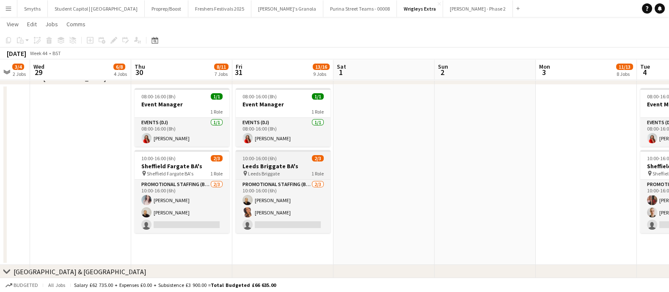
scroll to position [0, 213]
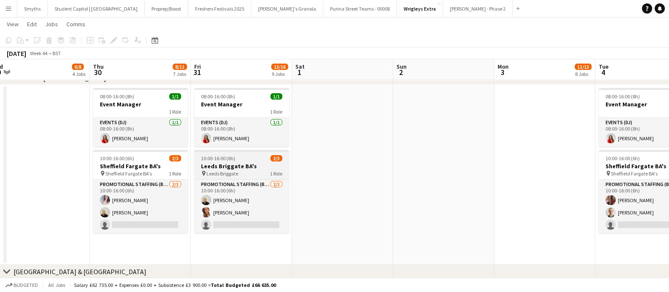
drag, startPoint x: 243, startPoint y: 169, endPoint x: 317, endPoint y: 170, distance: 74.0
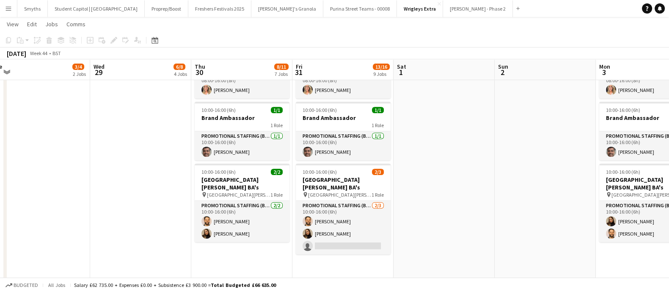
scroll to position [476, 0]
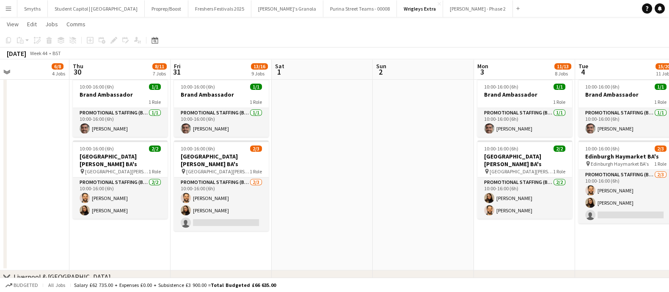
drag, startPoint x: 483, startPoint y: 191, endPoint x: 266, endPoint y: 174, distance: 217.3
click at [158, 160] on app-calendar-viewport "Sun 26 Mon 27 Tue 28 3/4 2 Jobs Wed 29 6/8 4 Jobs Thu 30 8/11 7 Jobs Fri 31 13/…" at bounding box center [334, 163] width 669 height 1213
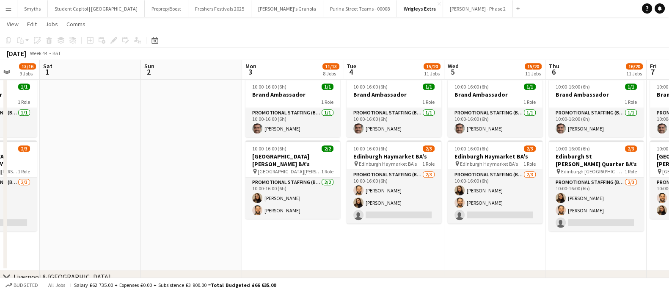
drag, startPoint x: 423, startPoint y: 187, endPoint x: 403, endPoint y: 187, distance: 19.5
click at [403, 187] on app-calendar-viewport "Thu 30 8/11 7 Jobs Fri 31 13/16 9 Jobs Sat 1 Sun 2 Mon 3 11/13 8 Jobs Tue 4 15/…" at bounding box center [334, 163] width 669 height 1213
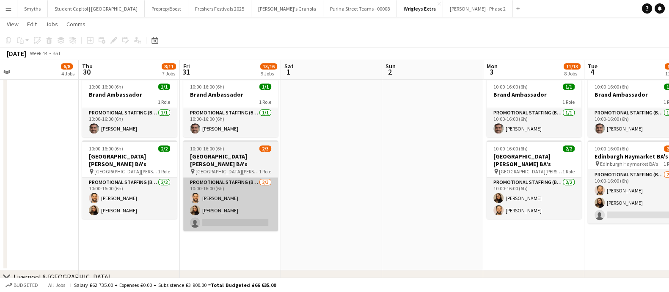
drag, startPoint x: 403, startPoint y: 190, endPoint x: 182, endPoint y: 184, distance: 220.9
click at [402, 190] on app-calendar-viewport "Mon 27 Tue 28 3/4 2 Jobs Wed 29 6/8 4 Jobs Thu 30 8/11 7 Jobs Fri 31 13/16 9 Jo…" at bounding box center [334, 163] width 669 height 1213
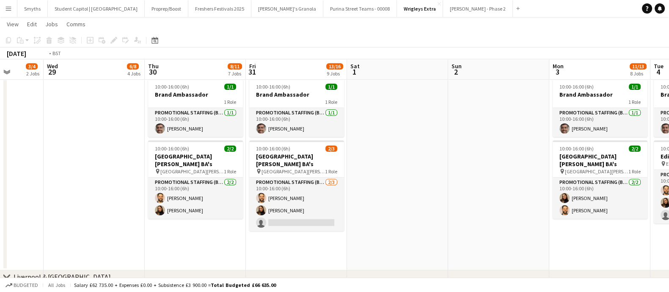
drag, startPoint x: 151, startPoint y: 184, endPoint x: 427, endPoint y: 193, distance: 275.6
click at [427, 193] on app-calendar-viewport "Mon 27 Tue 28 3/4 2 Jobs Wed 29 6/8 4 Jobs Thu 30 8/11 7 Jobs Fri 31 13/16 9 Jo…" at bounding box center [334, 163] width 669 height 1213
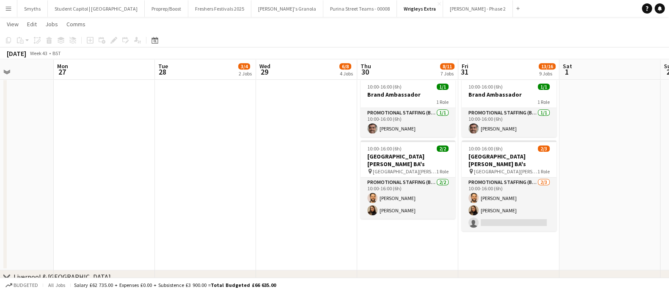
drag
click at [427, 190] on app-calendar-viewport "Fri 24 Sat 25 Sun 26 Mon 27 Tue 28 3/4 2 Jobs Wed 29 6/8 4 Jobs Thu 30 8/11 7 J…" at bounding box center [334, 163] width 669 height 1213
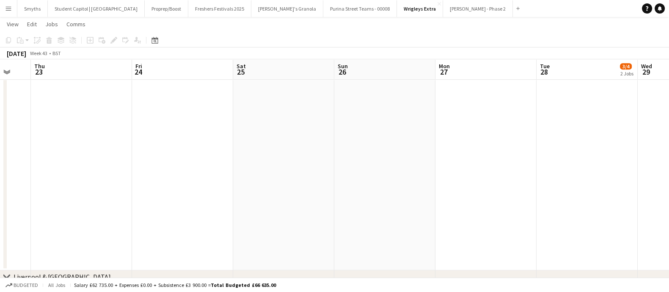
click at [484, 189] on app-calendar-viewport "Tue 21 Wed 22 Thu 23 Fri 24 Sat 25 Sun 26 Mon 27 Tue 28 3/4 2 Jobs Wed 29 6/8 4…" at bounding box center [334, 163] width 669 height 1213
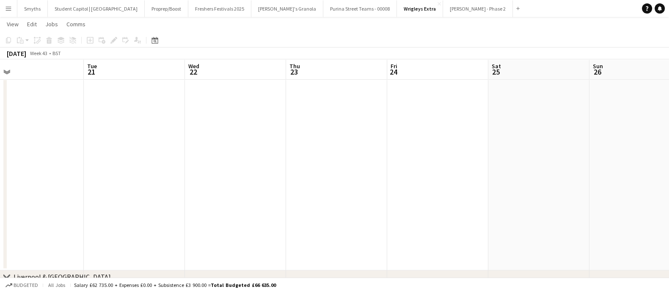
click at [553, 187] on app-calendar-viewport "Sat 18 Sun 19 Mon 20 Tue 21 Wed 22 Thu 23 Fri 24 Sat 25 Sun 26 Mon 27 Tue 28 3/…" at bounding box center [334, 163] width 669 height 1213
click at [527, 179] on app-calendar-viewport "Wed 15 16/21 13 Jobs Thu 16 1/1 1 Job Fri 17 Sat 18 Sun 19 Mon 20 Tue 21 Wed 22…" at bounding box center [334, 163] width 669 height 1213
click at [184, 176] on app-calendar-viewport "Tue 14 14/17 11 Jobs Wed 15 16/21 13 Jobs Thu 16 1/1 1 Job Fri 17 Sat 18 Sun 19…" at bounding box center [334, 163] width 669 height 1213
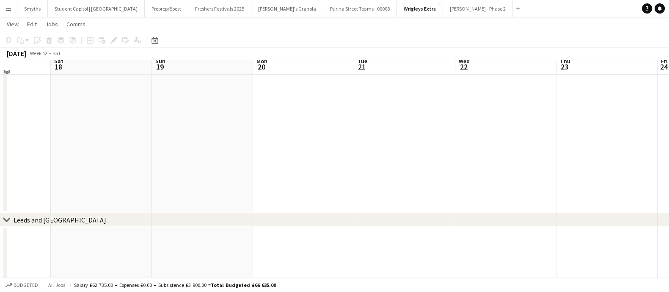
scroll to position [0, 0]
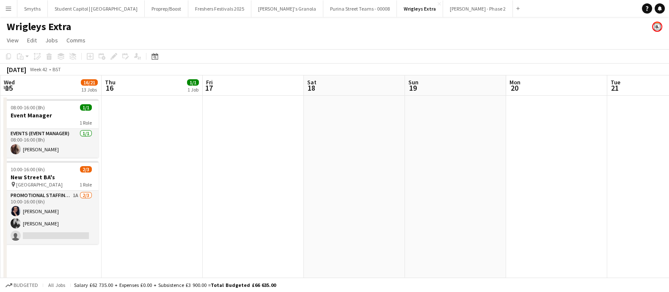
drag, startPoint x: 387, startPoint y: 219, endPoint x: 459, endPoint y: 213, distance: 72.2
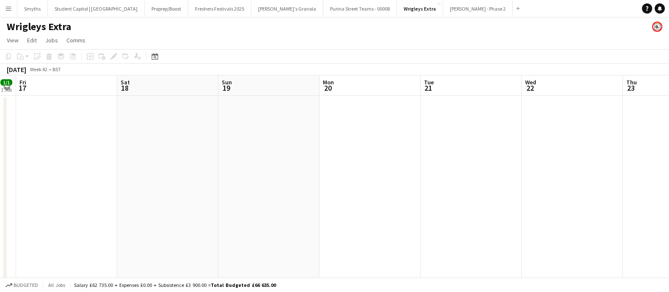
drag, startPoint x: 299, startPoint y: 172, endPoint x: 165, endPoint y: 165, distance: 133.4
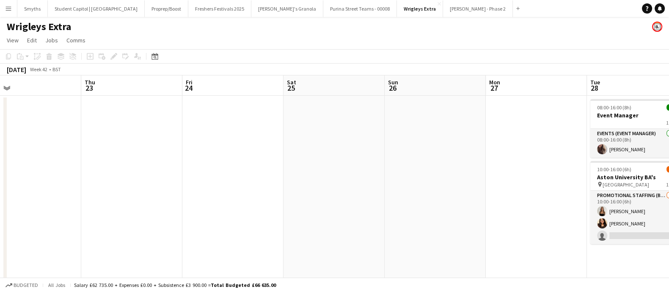
scroll to position [0, 359]
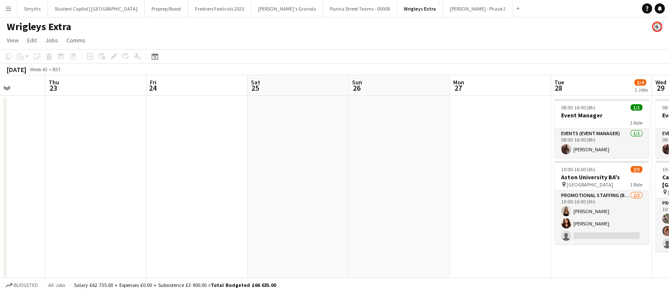
drag, startPoint x: 456, startPoint y: 172, endPoint x: 77, endPoint y: 162, distance: 379.7
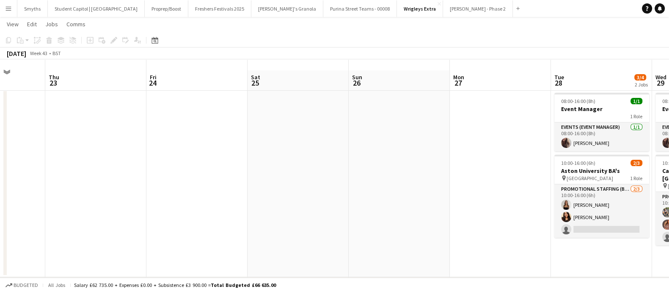
scroll to position [0, 0]
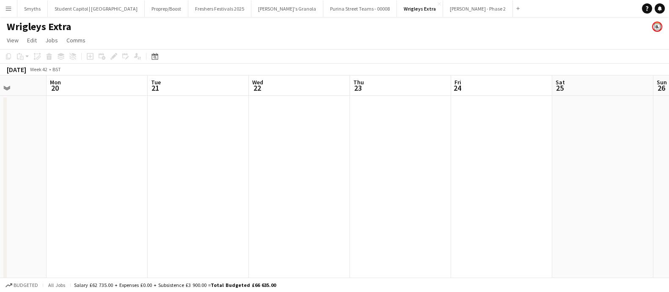
drag, startPoint x: 266, startPoint y: 209, endPoint x: 570, endPoint y: 204, distance: 304.2
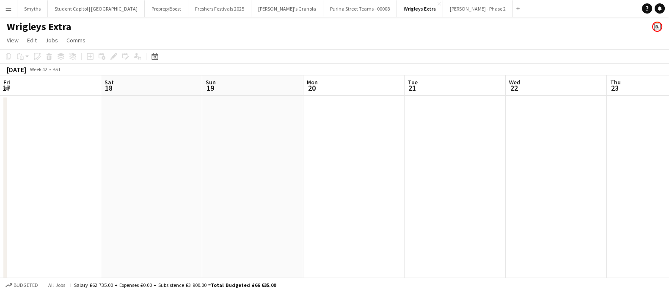
drag, startPoint x: 253, startPoint y: 193, endPoint x: 524, endPoint y: 190, distance: 270.8
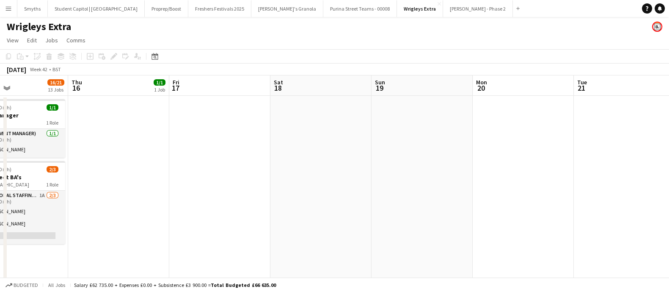
scroll to position [0, 204]
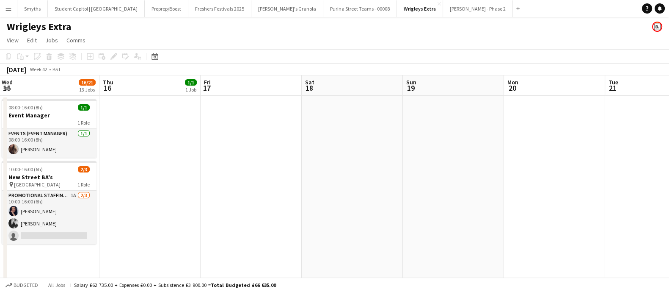
drag, startPoint x: 214, startPoint y: 189, endPoint x: 401, endPoint y: 186, distance: 187.0
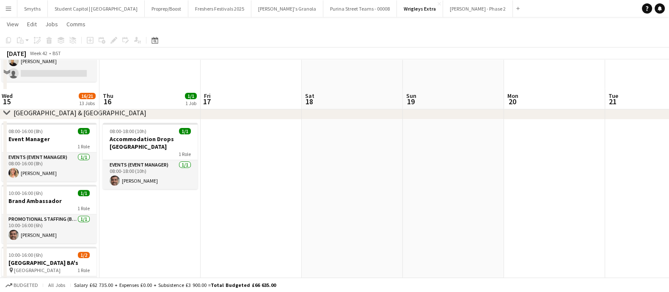
scroll to position [423, 0]
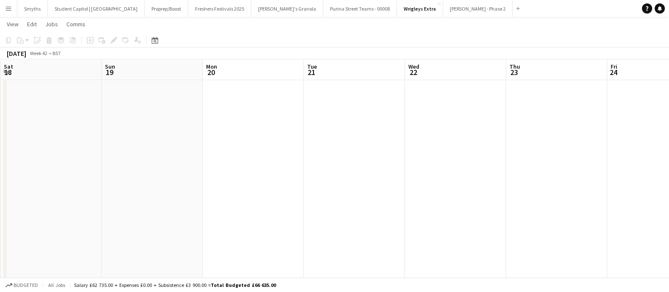
drag, startPoint x: 480, startPoint y: 160, endPoint x: 196, endPoint y: 160, distance: 283.9
click at [167, 160] on app-calendar-viewport "Wed 15 16/21 13 Jobs Thu 16 1/1 1 Job Fri 17 Sat 18 Sun 19 Mon 20 Tue 21 Wed 22…" at bounding box center [334, 216] width 669 height 1213
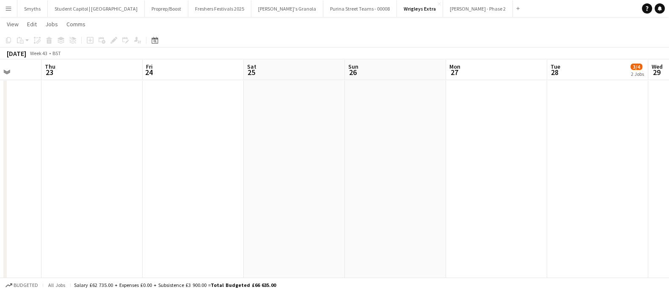
drag, startPoint x: 542, startPoint y: 163, endPoint x: 114, endPoint y: 151, distance: 428.4
click at [114, 151] on app-calendar-viewport "Sun 19 Mon 20 Tue 21 Wed 22 Thu 23 Fri 24 Sat 25 Sun 26 Mon 27 Tue 28 3/4 2 Job…" at bounding box center [334, 216] width 669 height 1213
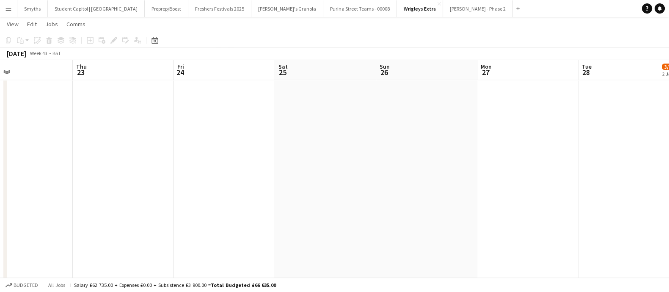
drag, startPoint x: 484, startPoint y: 149, endPoint x: 530, endPoint y: 151, distance: 46.2
click at [567, 150] on app-calendar-viewport "Tue 21 Wed 22 Thu 23 Fri 24 Sat 25 Sun 26 Mon 27 Tue 28 3/4 2 Jobs Wed 29 6/8 4…" at bounding box center [334, 216] width 669 height 1213
drag, startPoint x: 495, startPoint y: 152, endPoint x: 272, endPoint y: 155, distance: 223.0
click at [528, 153] on app-calendar-viewport "Thu 16 1/1 1 Job Fri 17 Sat 18 Sun 19 Mon 20 Tue 21 Wed 22 Thu 23 Fri 24 Sat 25…" at bounding box center [334, 216] width 669 height 1213
drag, startPoint x: 229, startPoint y: 159, endPoint x: 330, endPoint y: 162, distance: 101.2
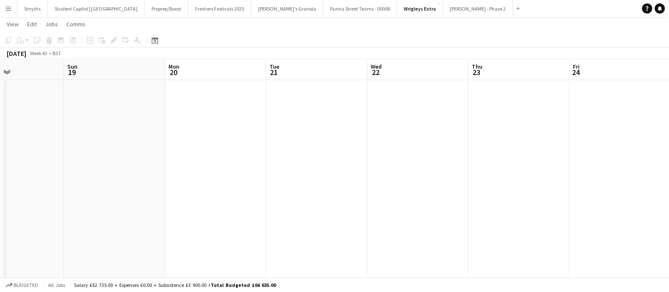
click at [418, 163] on app-calendar-viewport "Thu 16 1/1 1 Job Fri 17 Sat 18 Sun 19 Mon 20 Tue 21 Wed 22 Thu 23 Fri 24 Sat 25…" at bounding box center [334, 216] width 669 height 1213
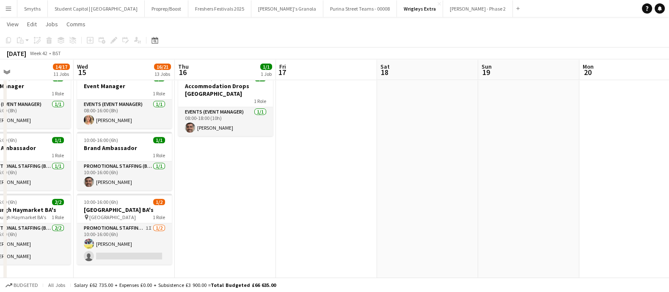
scroll to position [0, 223]
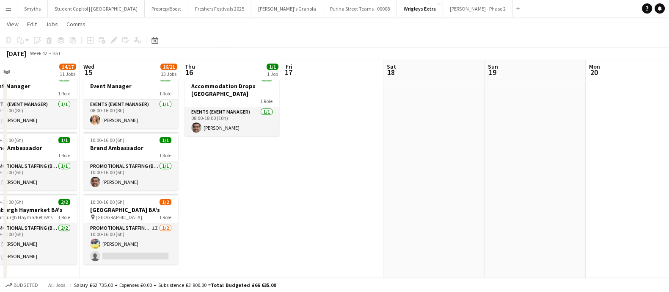
drag, startPoint x: 273, startPoint y: 160, endPoint x: 455, endPoint y: 162, distance: 181.5
click at [455, 162] on app-calendar-viewport "Sun 12 Mon 13 1/1 1 Job Tue 14 14/17 11 Jobs Wed 15 16/21 13 Jobs Thu 16 1/1 1 …" at bounding box center [334, 216] width 669 height 1213
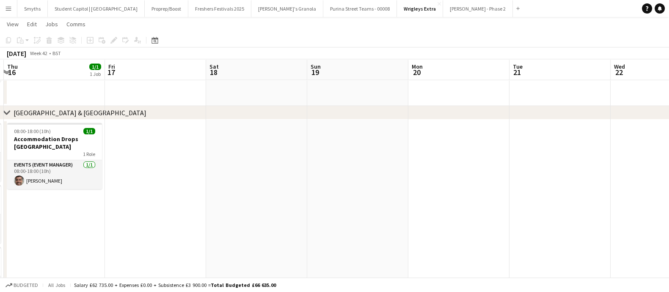
scroll to position [0, 222]
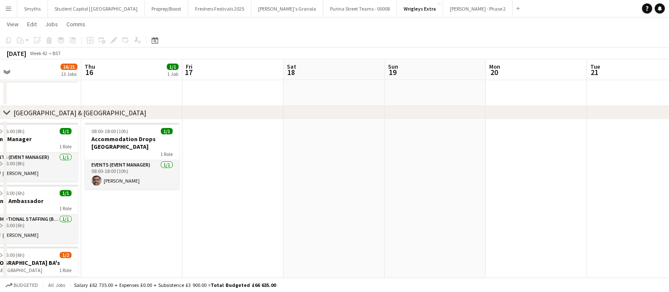
drag, startPoint x: 374, startPoint y: 144, endPoint x: 389, endPoint y: 147, distance: 14.7
click at [389, 147] on app-calendar-viewport "Mon 13 1/1 1 Job Tue 14 14/17 11 Jobs Wed 15 16/21 13 Jobs Thu 16 1/1 1 Job Fri…" at bounding box center [334, 269] width 669 height 1213
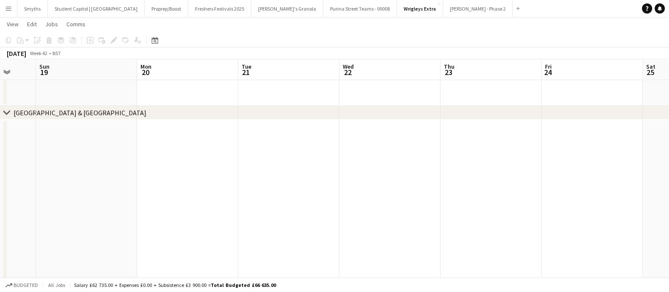
drag, startPoint x: 527, startPoint y: 157, endPoint x: 184, endPoint y: 135, distance: 343.4
click at [182, 136] on app-calendar-viewport "Wed 15 16/21 13 Jobs Thu 16 1/1 1 Job Fri 17 Sat 18 Sun 19 Mon 20 Tue 21 Wed 22…" at bounding box center [334, 269] width 669 height 1213
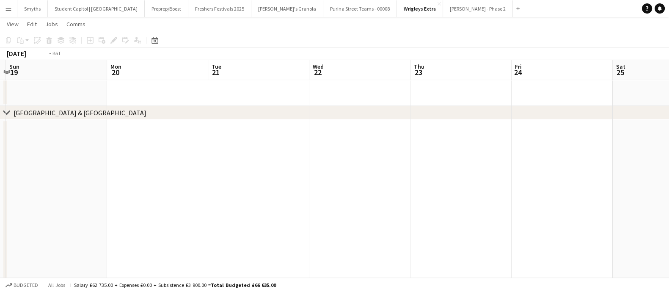
drag, startPoint x: 321, startPoint y: 146, endPoint x: 312, endPoint y: 140, distance: 11.0
click at [198, 139] on app-calendar-viewport "Thu 16 1/1 1 Job Fri 17 Sat 18 Sun 19 Mon 20 Tue 21 Wed 22 Thu 23 Fri 24 Sat 25…" at bounding box center [334, 269] width 669 height 1213
drag, startPoint x: 355, startPoint y: 152, endPoint x: 221, endPoint y: 149, distance: 134.6
click at [221, 149] on app-calendar-viewport "Mon 20 Tue 21 Wed 22 Thu 23 Fri 24 Sat 25 Sun 26 Mon 27 Tue 28 3/4 2 Jobs Wed 2…" at bounding box center [334, 269] width 669 height 1213
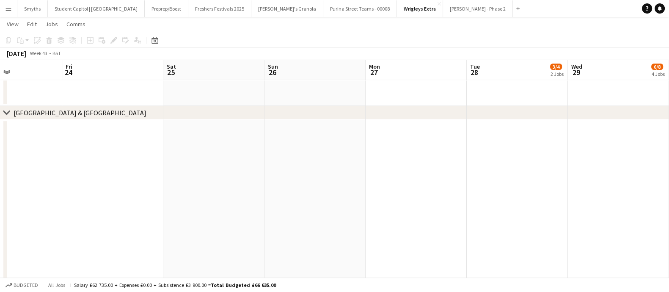
drag, startPoint x: 330, startPoint y: 162, endPoint x: 267, endPoint y: 161, distance: 63.5
click at [267, 161] on app-calendar-viewport "Mon 20 Tue 21 Wed 22 Thu 23 Fri 24 Sat 25 Sun 26 Mon 27 Tue 28 3/4 2 Jobs Wed 2…" at bounding box center [334, 269] width 669 height 1213
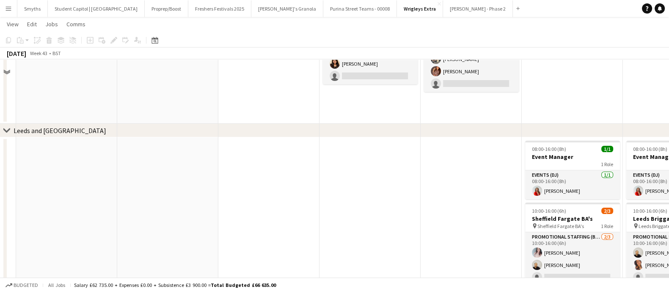
scroll to position [0, 0]
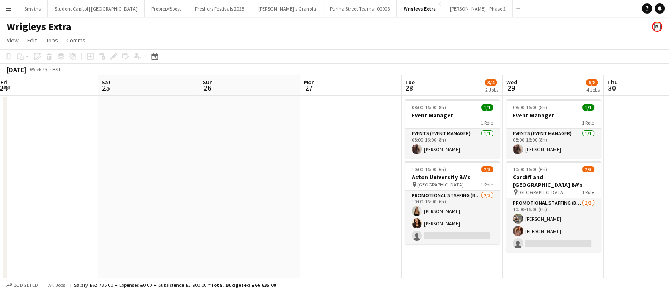
drag, startPoint x: 228, startPoint y: 159, endPoint x: 456, endPoint y: 153, distance: 227.7
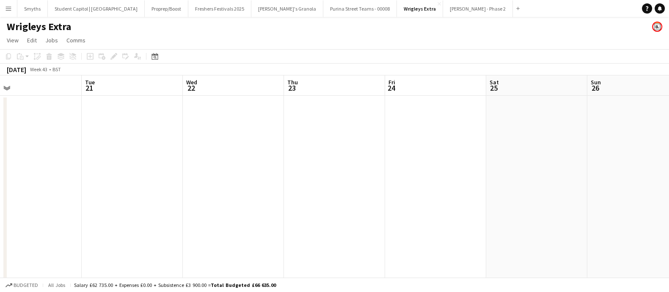
drag, startPoint x: 340, startPoint y: 171, endPoint x: 476, endPoint y: 170, distance: 135.8
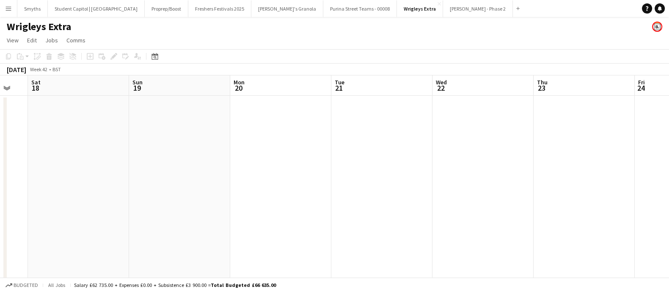
drag, startPoint x: 215, startPoint y: 178, endPoint x: 455, endPoint y: 168, distance: 239.7
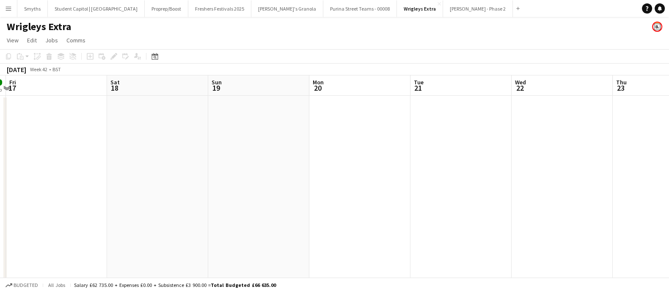
drag, startPoint x: 365, startPoint y: 180, endPoint x: 336, endPoint y: 174, distance: 29.8
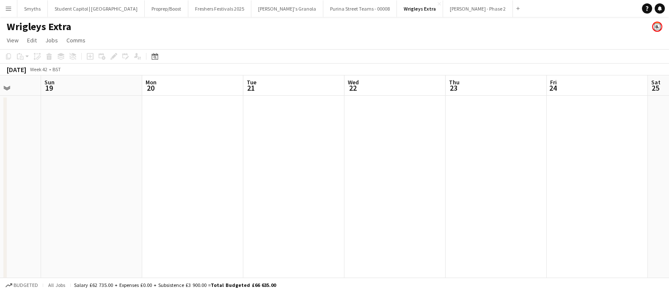
drag, startPoint x: 537, startPoint y: 174, endPoint x: 396, endPoint y: 178, distance: 141.4
drag, startPoint x: 527, startPoint y: 179, endPoint x: 306, endPoint y: 182, distance: 221.3
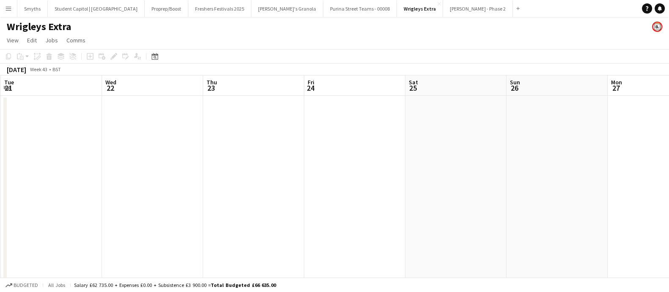
scroll to position [0, 292]
drag, startPoint x: 429, startPoint y: 186, endPoint x: 290, endPoint y: 183, distance: 139.2
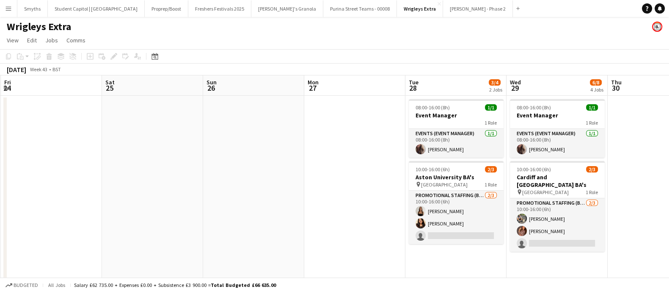
scroll to position [0, 341]
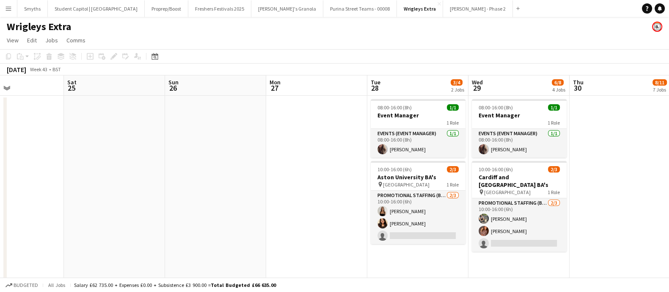
drag, startPoint x: 449, startPoint y: 187, endPoint x: 300, endPoint y: 172, distance: 150.1
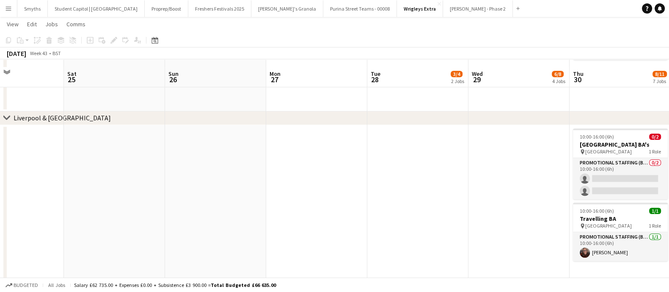
scroll to position [687, 0]
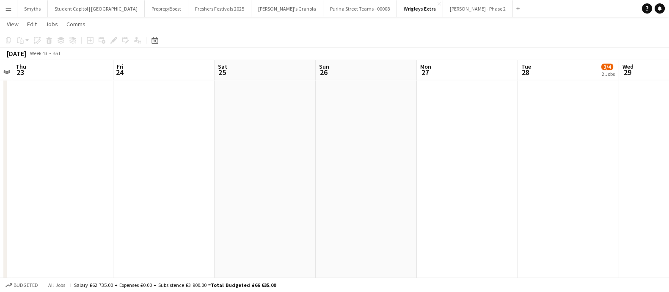
drag, startPoint x: 295, startPoint y: 170, endPoint x: 426, endPoint y: 169, distance: 130.7
drag, startPoint x: 245, startPoint y: 185, endPoint x: 358, endPoint y: 183, distance: 113.0
drag, startPoint x: 241, startPoint y: 186, endPoint x: 472, endPoint y: 183, distance: 231.0
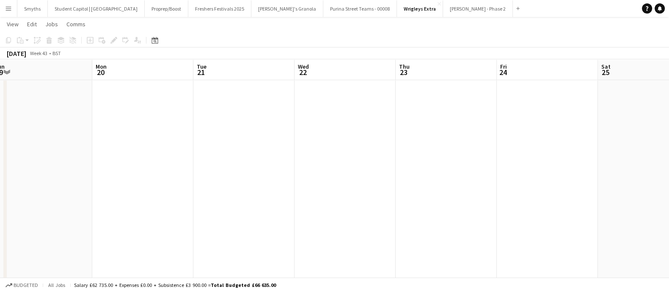
drag, startPoint x: 371, startPoint y: 161, endPoint x: 415, endPoint y: 160, distance: 44.5
drag, startPoint x: 215, startPoint y: 160, endPoint x: 175, endPoint y: 164, distance: 39.5
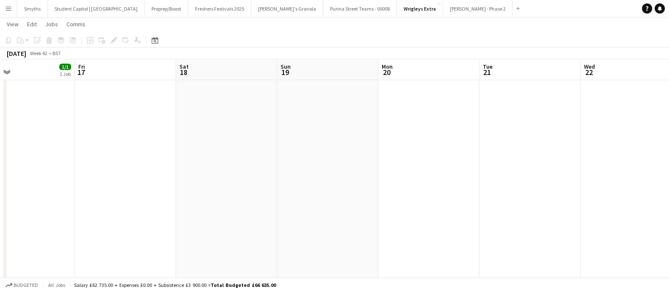
drag, startPoint x: 163, startPoint y: 165, endPoint x: 373, endPoint y: 167, distance: 209.9
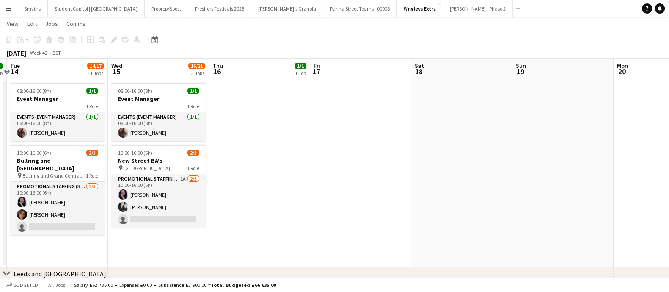
scroll to position [0, 0]
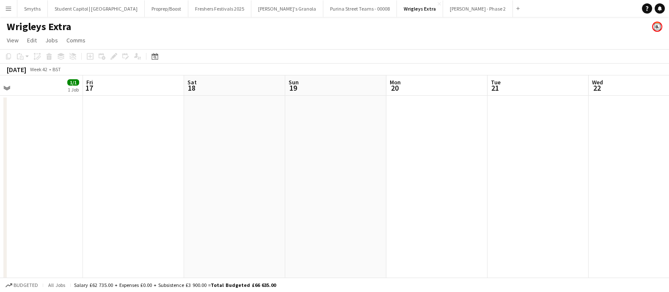
drag, startPoint x: 505, startPoint y: 184, endPoint x: 279, endPoint y: 188, distance: 226.0
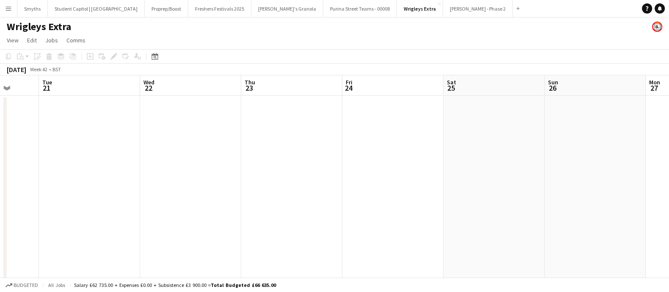
drag, startPoint x: 406, startPoint y: 184, endPoint x: 141, endPoint y: 176, distance: 265.0
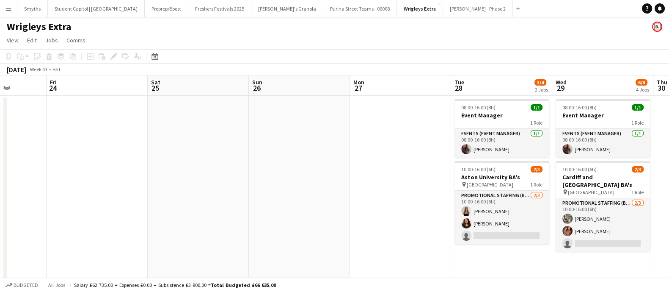
drag, startPoint x: 189, startPoint y: 154, endPoint x: 407, endPoint y: 162, distance: 218.0
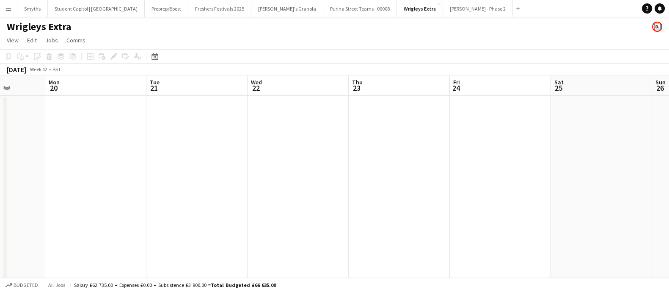
drag, startPoint x: 440, startPoint y: 171, endPoint x: 271, endPoint y: 173, distance: 169.7
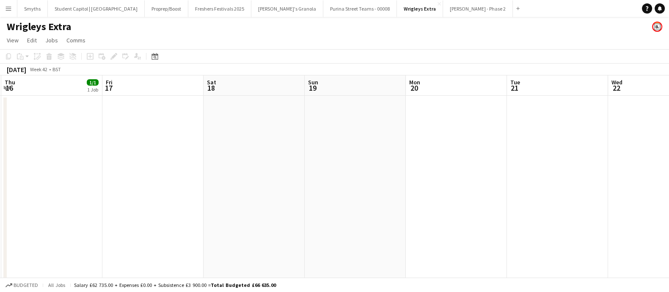
drag, startPoint x: 423, startPoint y: 183, endPoint x: 485, endPoint y: 183, distance: 62.2
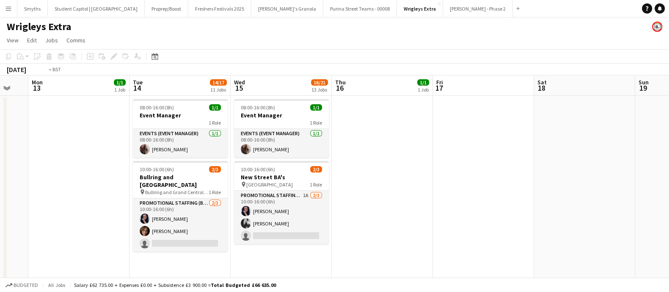
drag, startPoint x: 201, startPoint y: 176, endPoint x: 343, endPoint y: 180, distance: 142.2
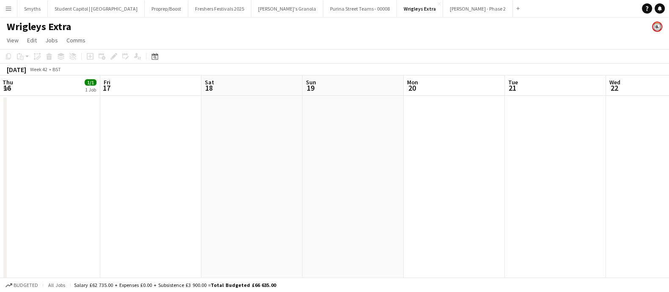
drag, startPoint x: 520, startPoint y: 183, endPoint x: 527, endPoint y: 185, distance: 6.7
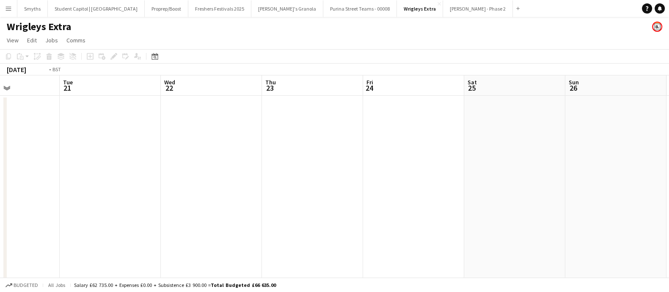
drag, startPoint x: 188, startPoint y: 178, endPoint x: 396, endPoint y: 169, distance: 207.9
drag, startPoint x: 371, startPoint y: 169, endPoint x: 379, endPoint y: 168, distance: 7.2
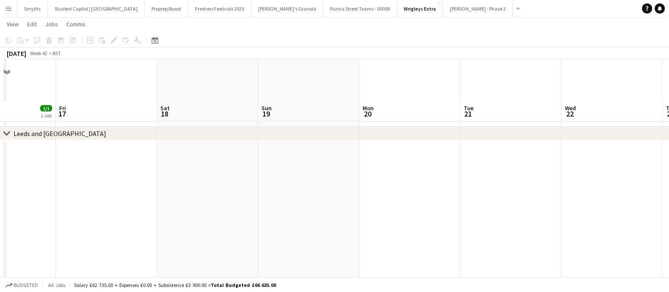
scroll to position [211, 0]
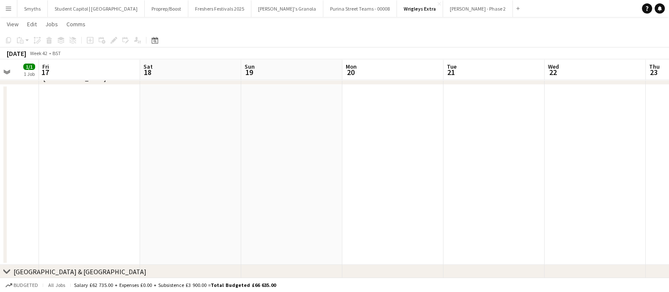
drag, startPoint x: 203, startPoint y: 160, endPoint x: 490, endPoint y: 157, distance: 286.5
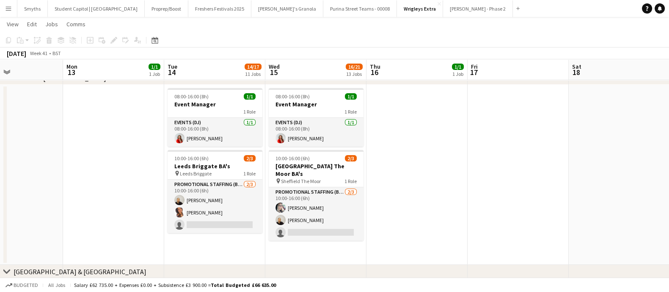
drag, startPoint x: 315, startPoint y: 165, endPoint x: 438, endPoint y: 165, distance: 122.7
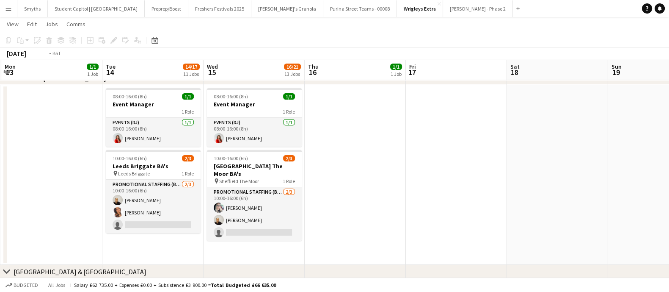
scroll to position [0, 277]
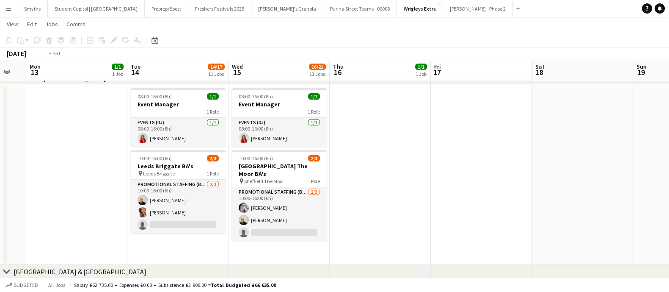
drag, startPoint x: 510, startPoint y: 162, endPoint x: 372, endPoint y: 161, distance: 137.9
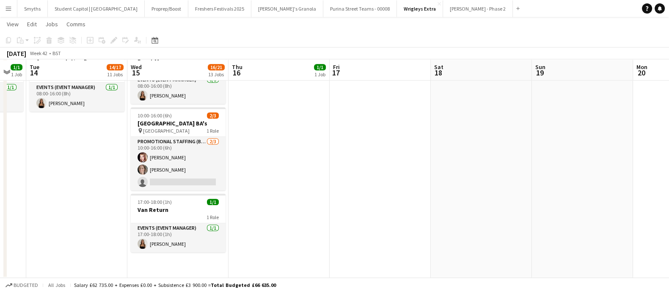
scroll to position [968, 0]
drag, startPoint x: 292, startPoint y: 177, endPoint x: 339, endPoint y: 175, distance: 46.6
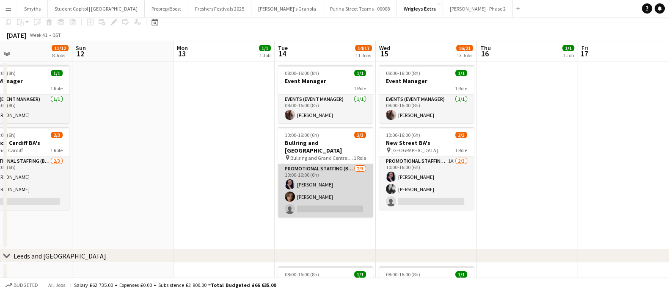
scroll to position [0, 0]
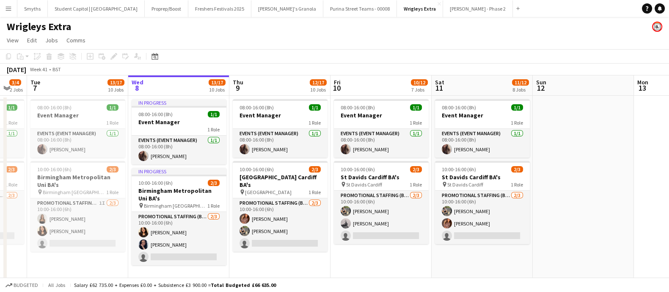
drag, startPoint x: 431, startPoint y: 191, endPoint x: 442, endPoint y: 189, distance: 11.1
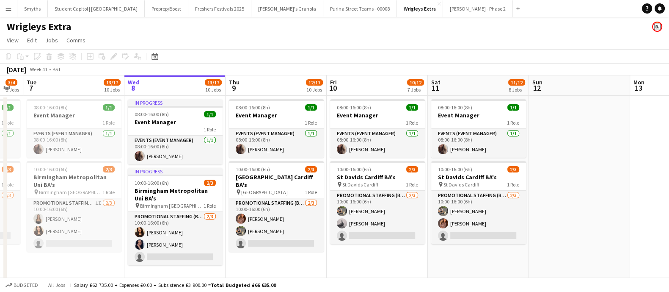
scroll to position [0, 264]
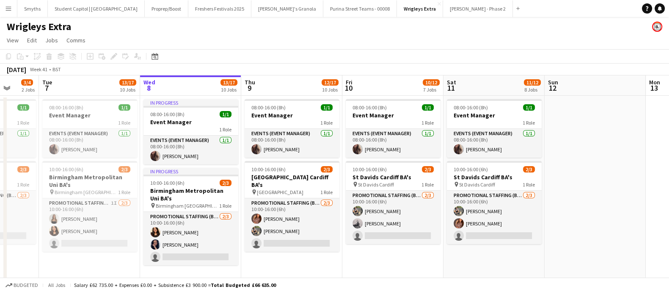
drag, startPoint x: 404, startPoint y: 195, endPoint x: 363, endPoint y: 190, distance: 42.1
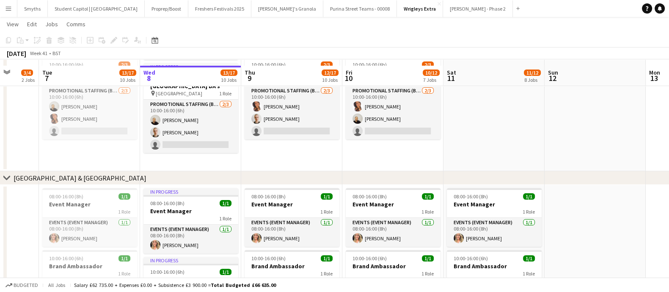
scroll to position [317, 0]
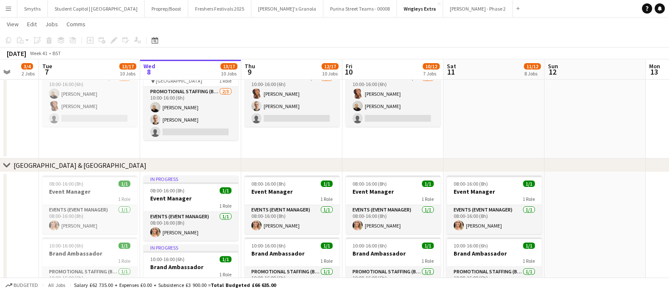
click at [8, 8] on app-icon "Menu" at bounding box center [8, 8] width 7 height 7
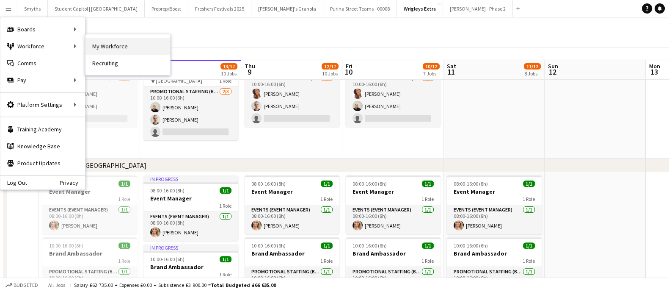
click at [105, 44] on link "My Workforce" at bounding box center [127, 46] width 85 height 17
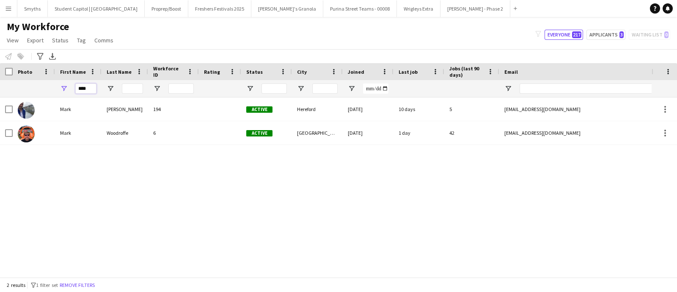
click at [78, 85] on input "****" at bounding box center [85, 88] width 21 height 10
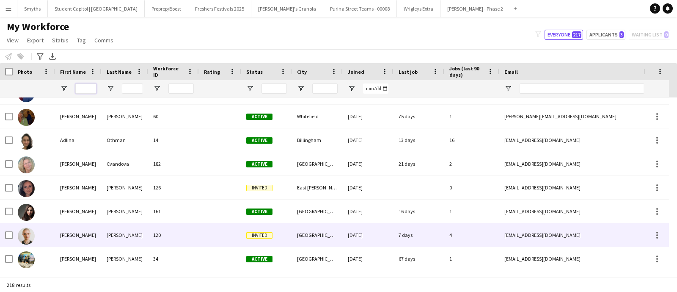
scroll to position [211, 0]
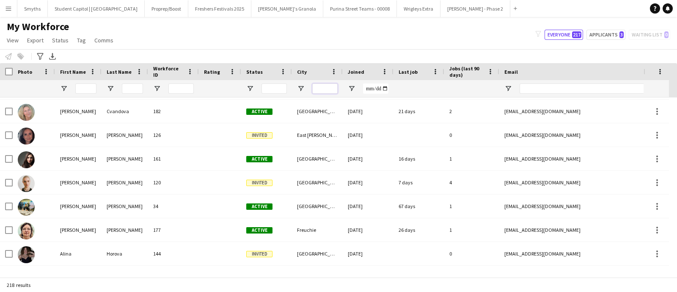
click at [320, 87] on input "City Filter Input" at bounding box center [324, 88] width 25 height 10
type input "****"
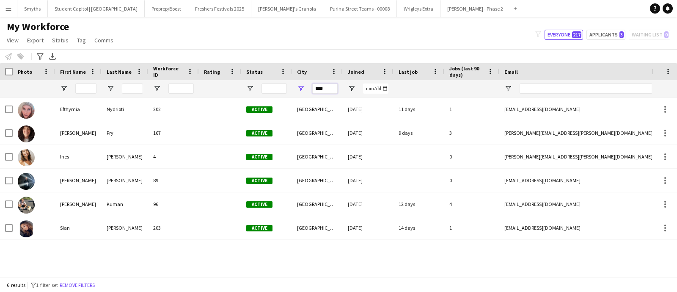
click at [325, 90] on input "****" at bounding box center [324, 88] width 25 height 10
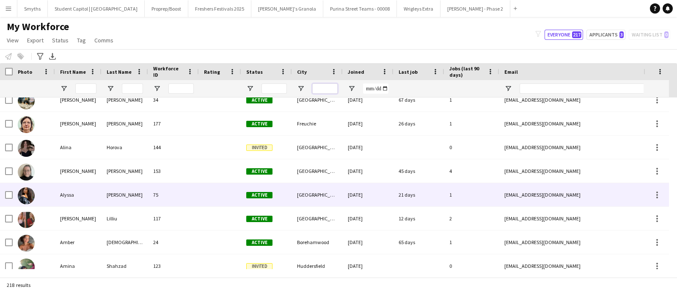
scroll to position [370, 0]
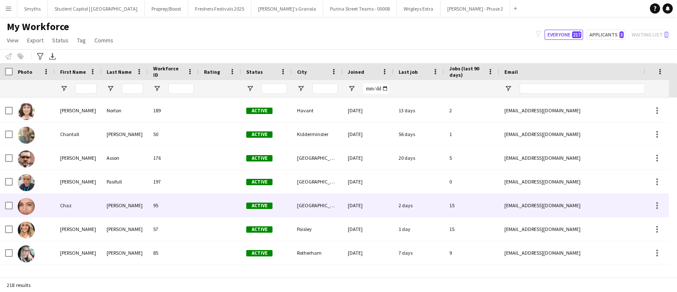
click at [307, 203] on div "[GEOGRAPHIC_DATA]" at bounding box center [317, 204] width 51 height 23
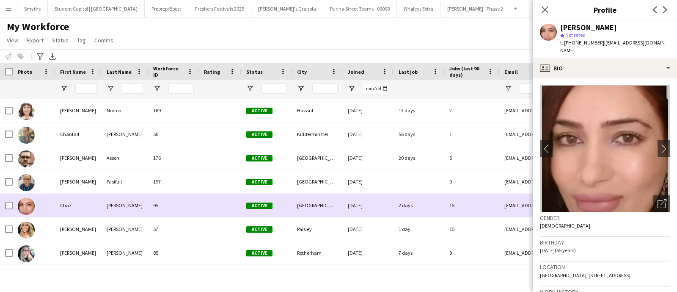
scroll to position [952, 0]
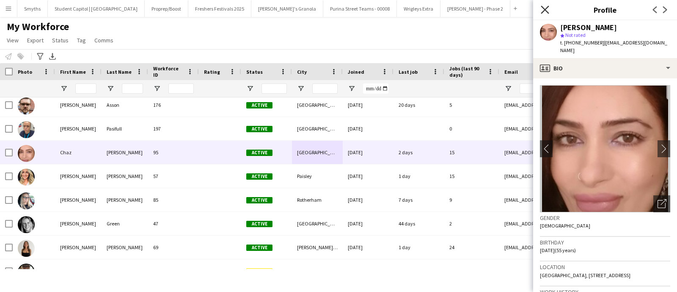
click at [547, 6] on icon "Close pop-in" at bounding box center [545, 10] width 8 height 8
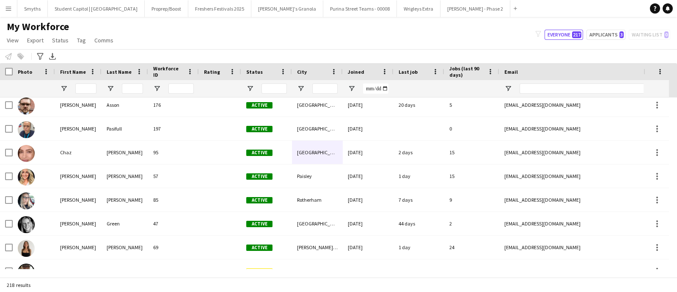
click at [197, 25] on div "My Workforce View Views Default view New view Update view Delete view Edit name…" at bounding box center [338, 34] width 677 height 29
click at [397, 12] on button "Wrigleys Extra Close" at bounding box center [419, 8] width 44 height 17
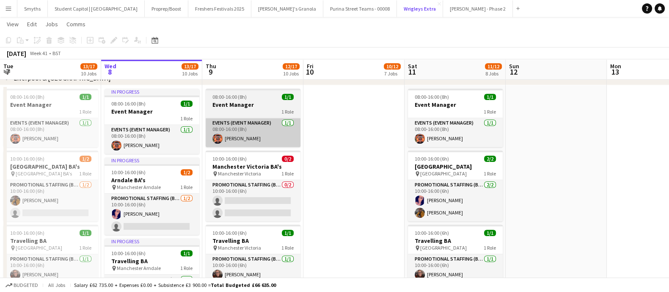
scroll to position [687, 0]
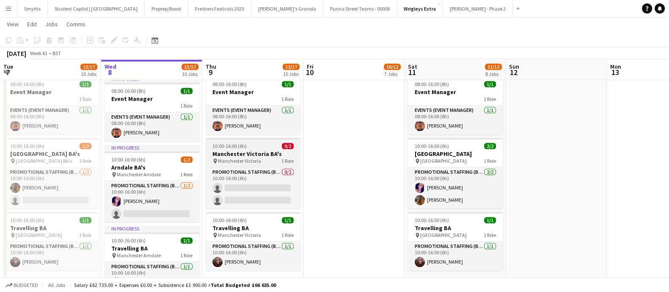
click at [252, 146] on div "10:00-16:00 (6h) 0/2" at bounding box center [253, 146] width 95 height 6
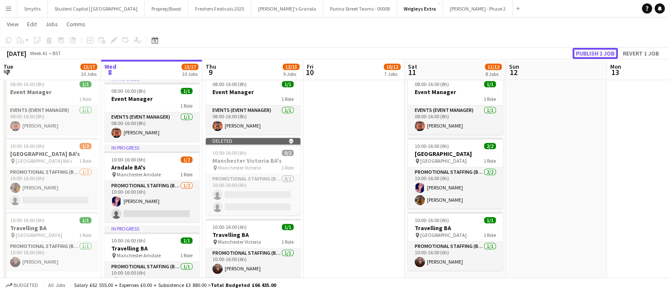
click at [580, 50] on button "Publish 1 job" at bounding box center [594, 53] width 45 height 11
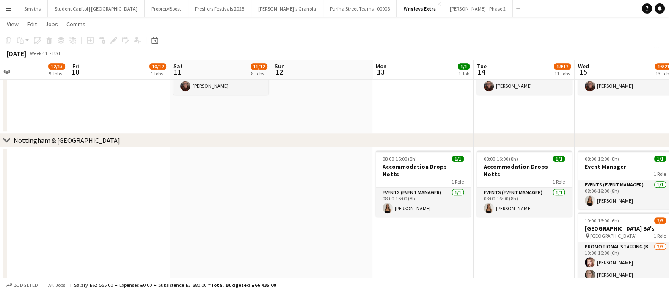
scroll to position [0, 340]
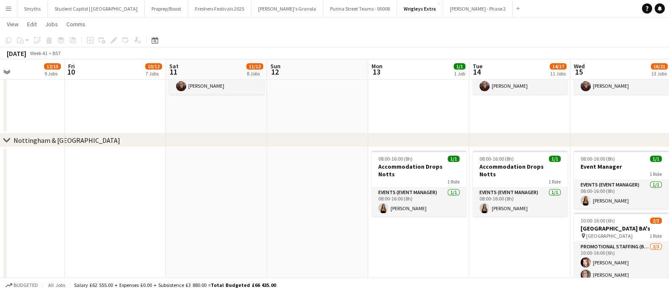
drag, startPoint x: 332, startPoint y: 208, endPoint x: 172, endPoint y: 209, distance: 160.4
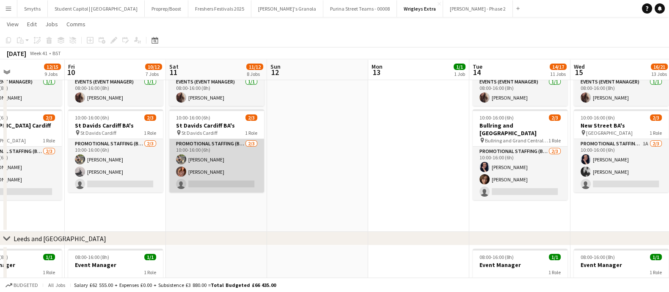
scroll to position [0, 0]
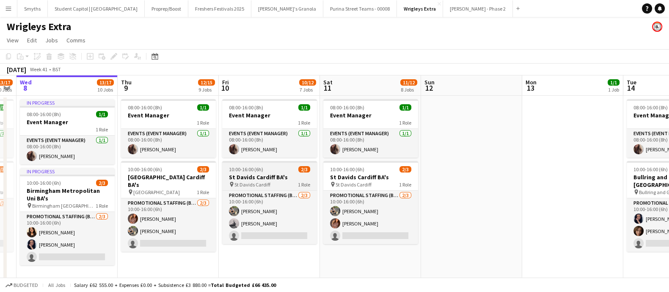
drag, startPoint x: 387, startPoint y: 192, endPoint x: 456, endPoint y: 184, distance: 68.9
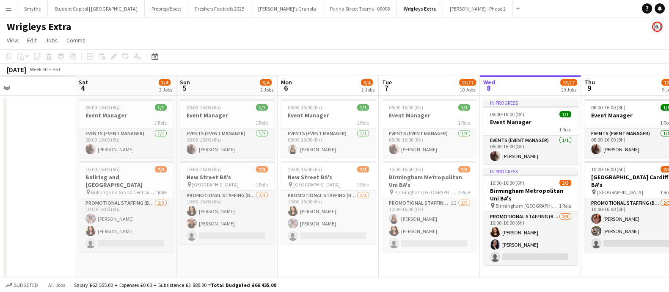
drag, startPoint x: 292, startPoint y: 179, endPoint x: 583, endPoint y: 169, distance: 291.3
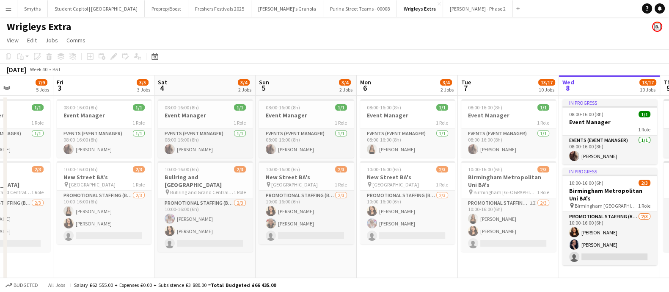
drag, startPoint x: 167, startPoint y: 170, endPoint x: 505, endPoint y: 168, distance: 337.6
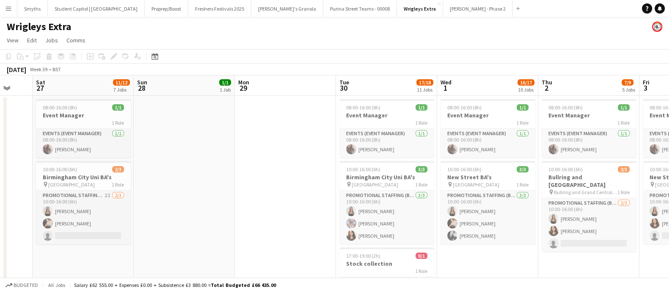
drag, startPoint x: 282, startPoint y: 166, endPoint x: 475, endPoint y: 161, distance: 193.0
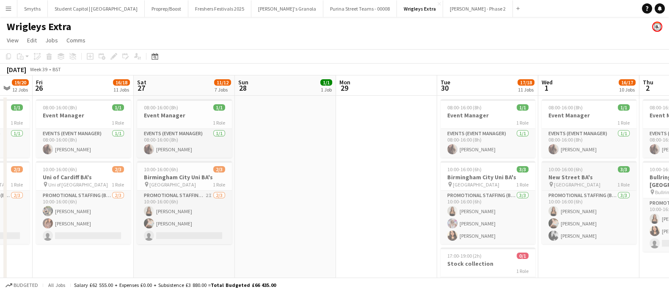
scroll to position [0, 264]
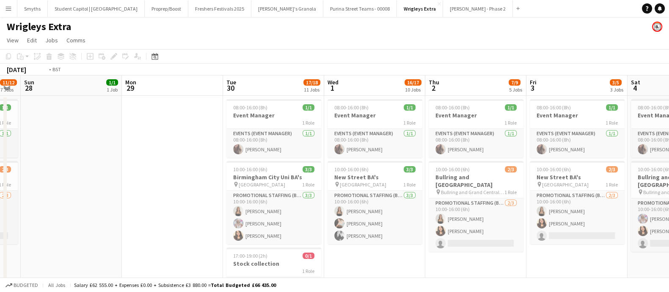
drag, startPoint x: 606, startPoint y: 268, endPoint x: 351, endPoint y: 246, distance: 255.7
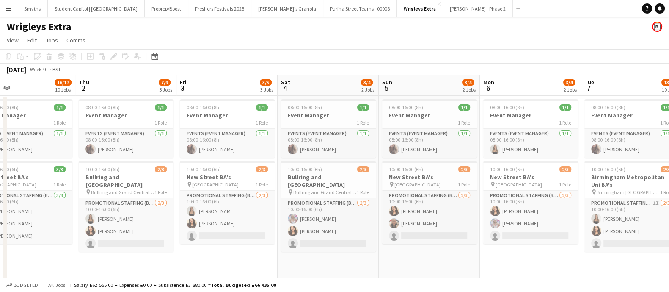
drag, startPoint x: 381, startPoint y: 187, endPoint x: 267, endPoint y: 181, distance: 114.4
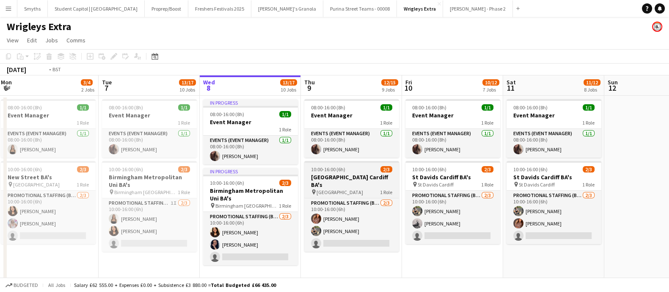
drag, startPoint x: 581, startPoint y: 177, endPoint x: 239, endPoint y: 164, distance: 342.1
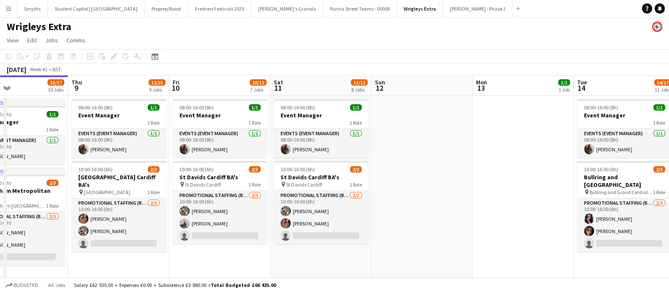
scroll to position [0, 281]
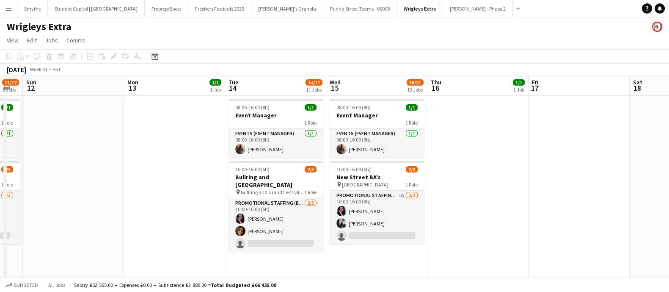
drag, startPoint x: 493, startPoint y: 171, endPoint x: 55, endPoint y: 137, distance: 439.2
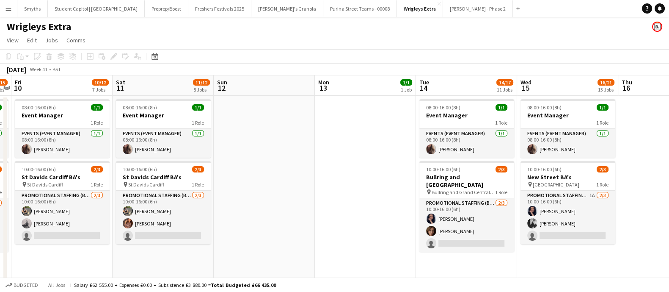
drag, startPoint x: 384, startPoint y: 174, endPoint x: 584, endPoint y: 174, distance: 200.6
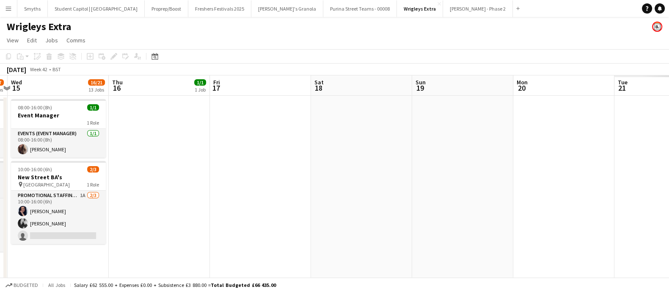
drag, startPoint x: 109, startPoint y: 165, endPoint x: 81, endPoint y: 164, distance: 27.6
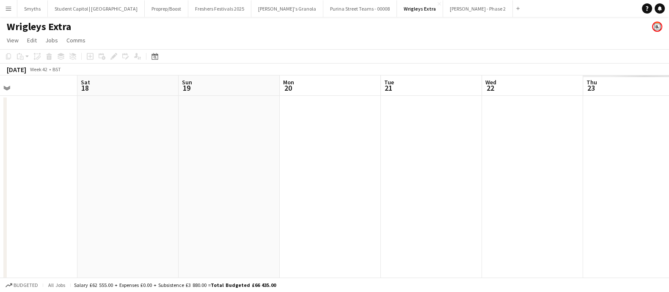
drag, startPoint x: 396, startPoint y: 169, endPoint x: 156, endPoint y: 157, distance: 240.6
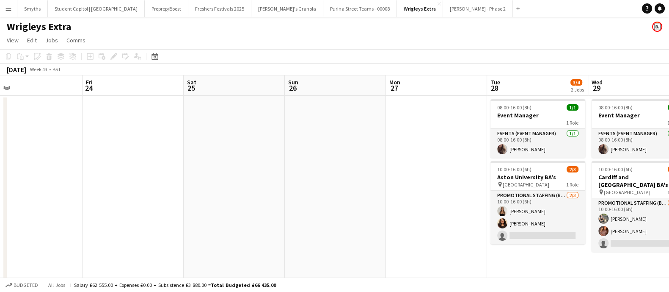
scroll to position [0, 193]
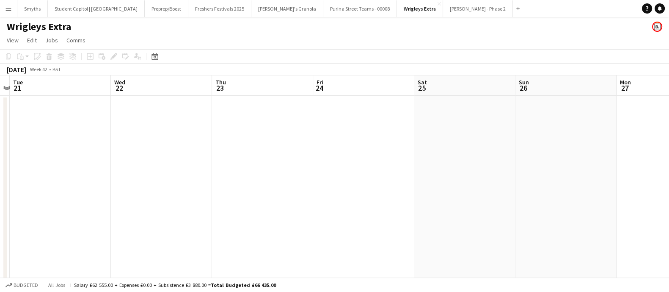
drag, startPoint x: 514, startPoint y: 169, endPoint x: 669, endPoint y: 164, distance: 154.9
drag, startPoint x: 182, startPoint y: 169, endPoint x: 639, endPoint y: 167, distance: 457.4
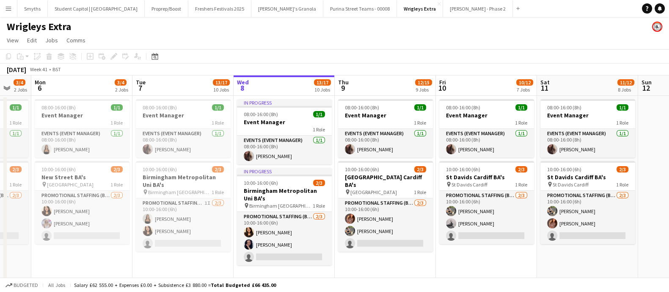
scroll to position [0, 250]
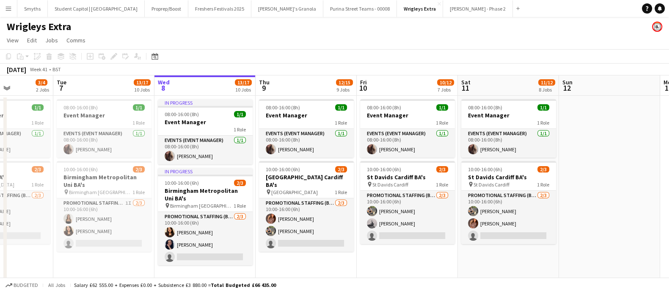
drag, startPoint x: 224, startPoint y: 174, endPoint x: 466, endPoint y: 164, distance: 242.6
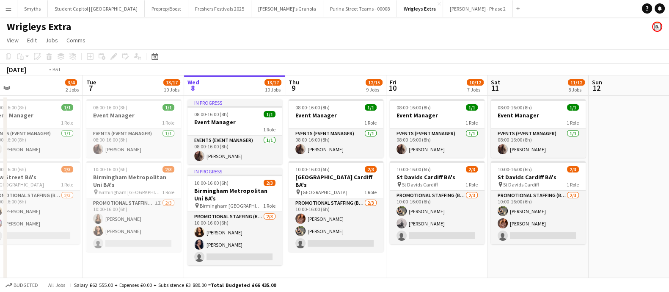
drag, startPoint x: 121, startPoint y: 191, endPoint x: 320, endPoint y: 190, distance: 199.7
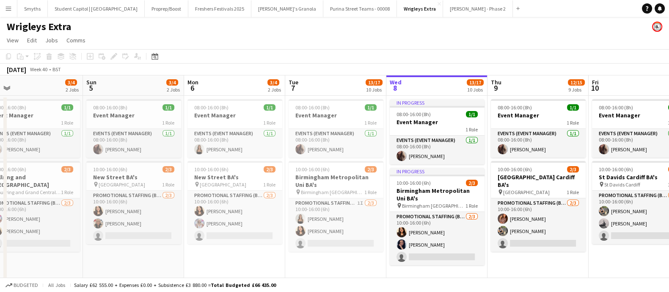
scroll to position [0, 211]
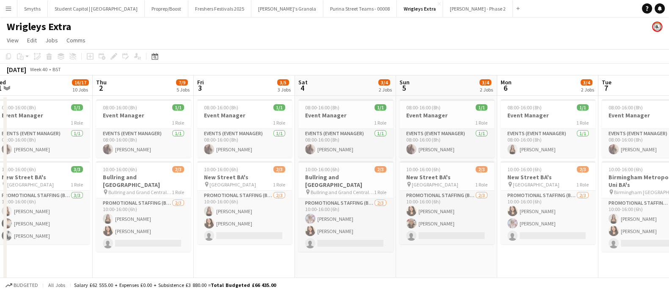
drag, startPoint x: 143, startPoint y: 195, endPoint x: 404, endPoint y: 194, distance: 261.5
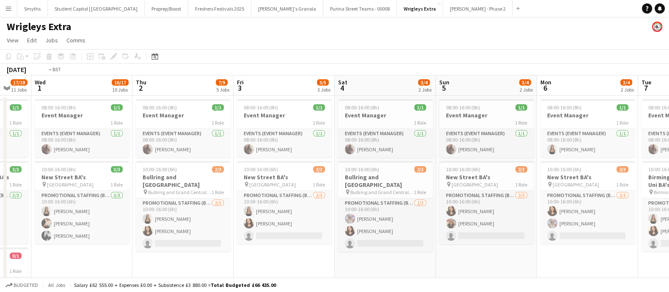
scroll to position [0, 193]
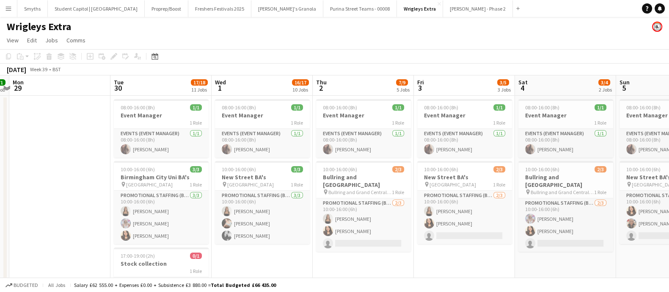
drag, startPoint x: 97, startPoint y: 148, endPoint x: 301, endPoint y: 160, distance: 204.3
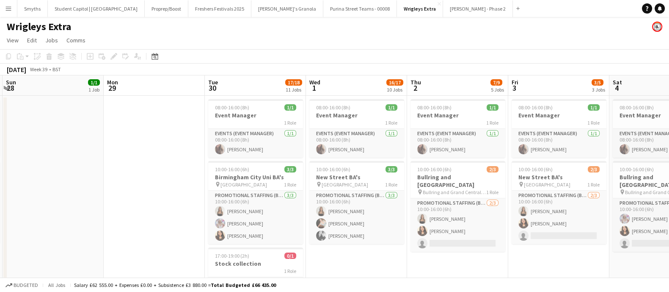
scroll to position [0, 225]
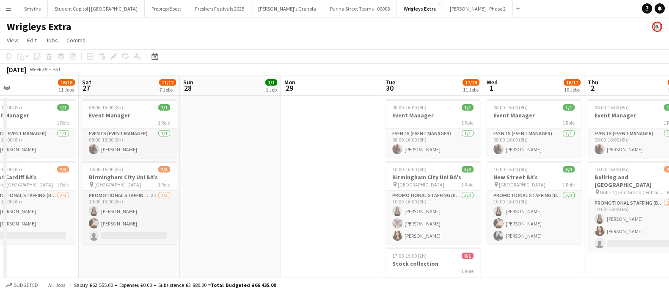
drag, startPoint x: 92, startPoint y: 175, endPoint x: 364, endPoint y: 173, distance: 271.6
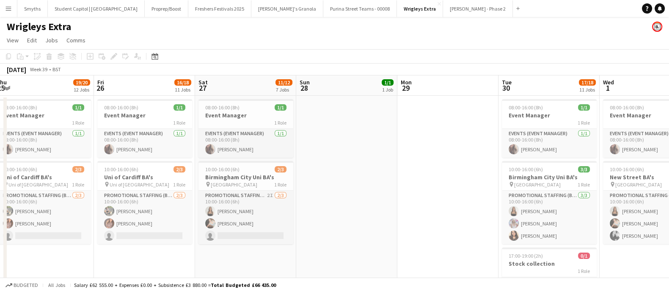
scroll to position [0, 171]
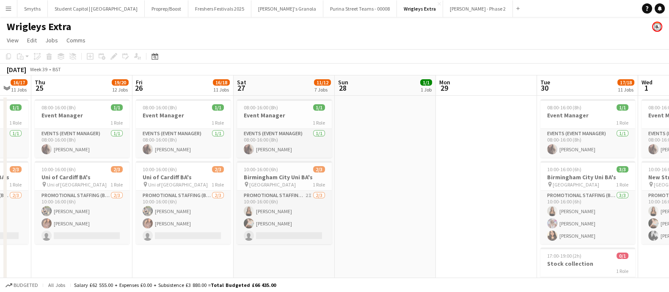
drag, startPoint x: 201, startPoint y: 179, endPoint x: 356, endPoint y: 165, distance: 155.4
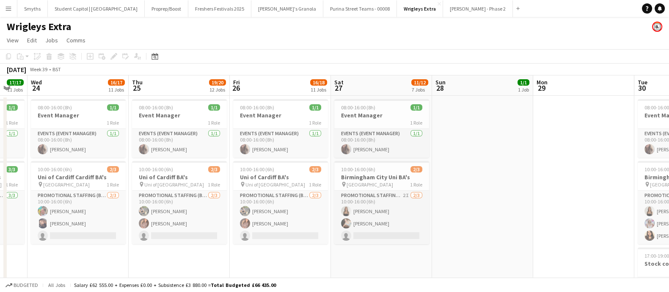
drag, startPoint x: 349, startPoint y: 212, endPoint x: 447, endPoint y: 205, distance: 98.0
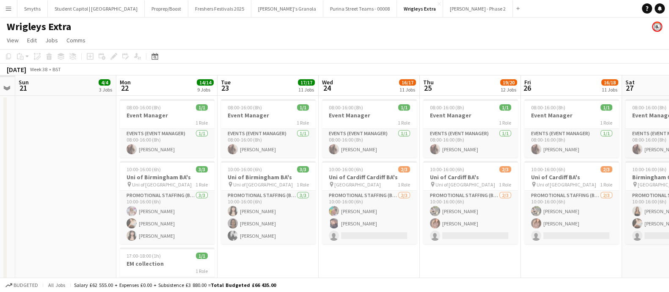
scroll to position [0, 179]
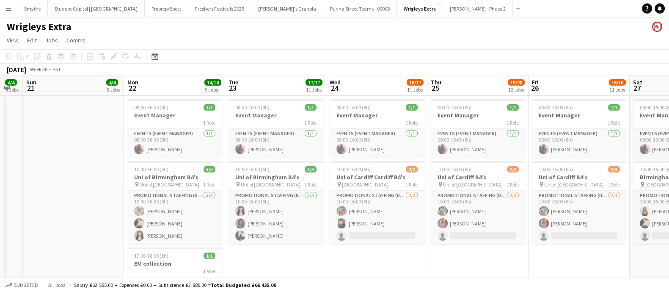
drag, startPoint x: 140, startPoint y: 193, endPoint x: 438, endPoint y: 195, distance: 298.7
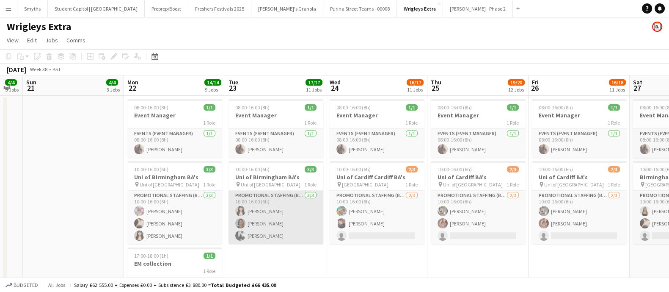
click at [267, 237] on app-card-role "Promotional Staffing (Brand Ambassadors) [DATE] 10:00-16:00 (6h) [PERSON_NAME] …" at bounding box center [275, 216] width 95 height 53
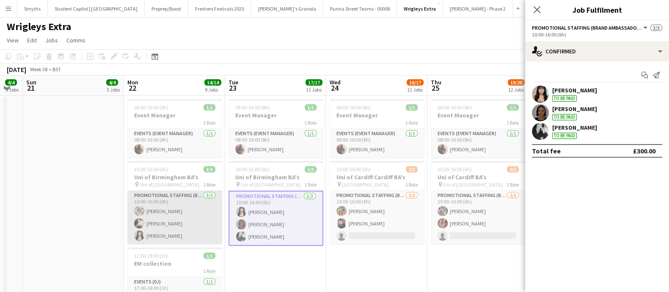
click at [164, 223] on app-card-role "Promotional Staffing (Brand Ambassadors) [DATE] 10:00-16:00 (6h) [PERSON_NAME] …" at bounding box center [174, 216] width 95 height 53
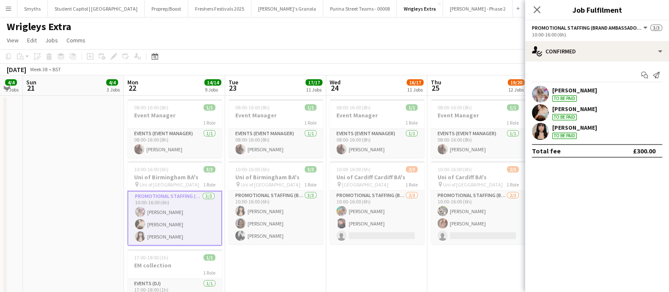
click at [558, 108] on div "[PERSON_NAME]" at bounding box center [574, 109] width 45 height 8
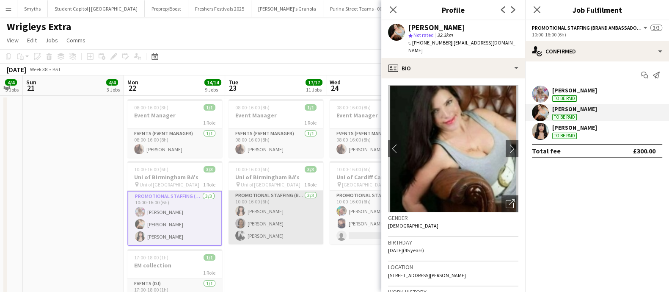
click at [273, 233] on app-card-role "Promotional Staffing (Brand Ambassadors) [DATE] 10:00-16:00 (6h) [PERSON_NAME] …" at bounding box center [275, 216] width 95 height 53
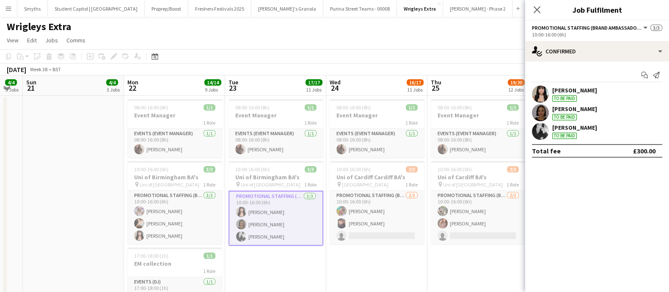
click at [561, 125] on div "[PERSON_NAME]" at bounding box center [574, 128] width 45 height 8
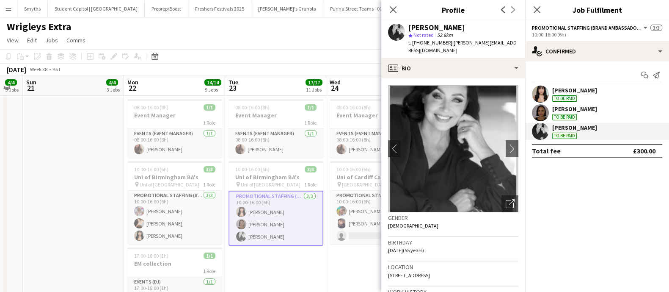
click at [115, 217] on app-date-cell at bounding box center [73, 214] width 101 height 237
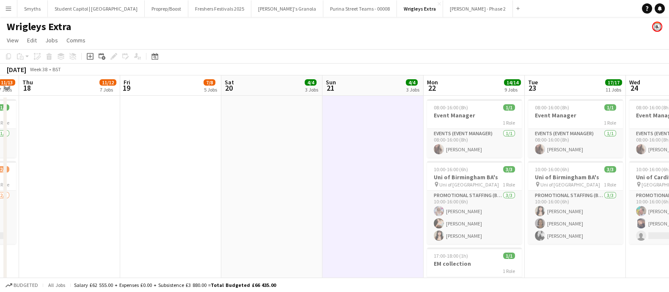
drag, startPoint x: 83, startPoint y: 187, endPoint x: 347, endPoint y: 184, distance: 264.4
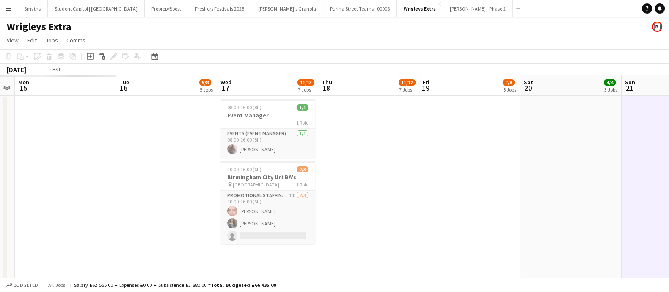
scroll to position [0, 209]
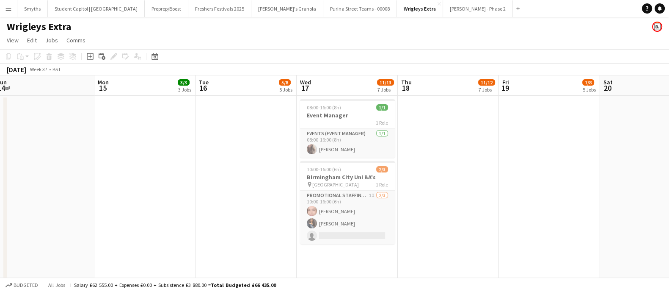
drag, startPoint x: 78, startPoint y: 175, endPoint x: 426, endPoint y: 176, distance: 348.2
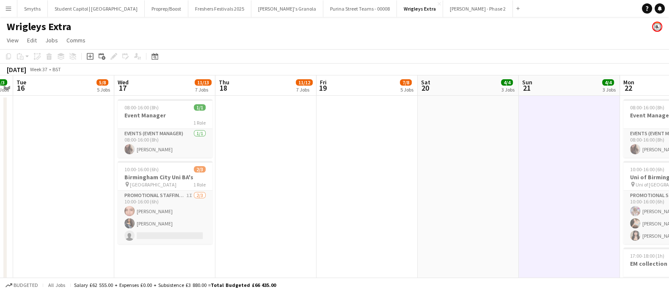
drag, startPoint x: 523, startPoint y: 189, endPoint x: 483, endPoint y: 198, distance: 40.5
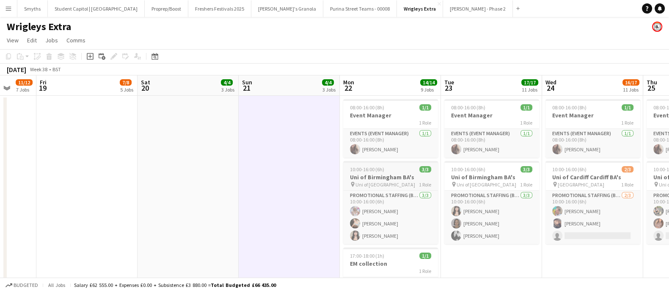
drag, startPoint x: 531, startPoint y: 199, endPoint x: 398, endPoint y: 188, distance: 133.7
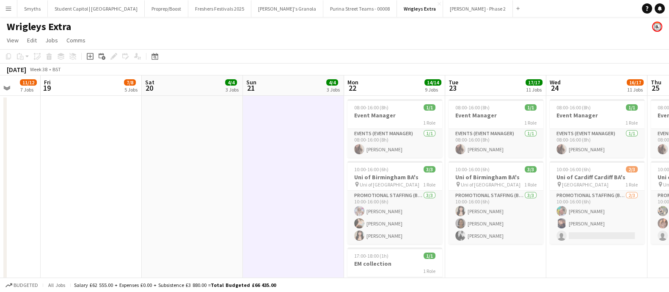
scroll to position [0, 237]
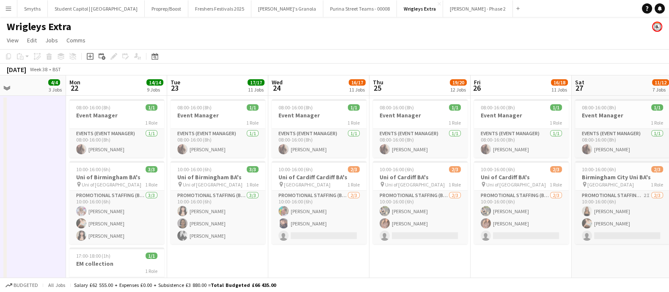
drag, startPoint x: 481, startPoint y: 191, endPoint x: 203, endPoint y: 183, distance: 278.1
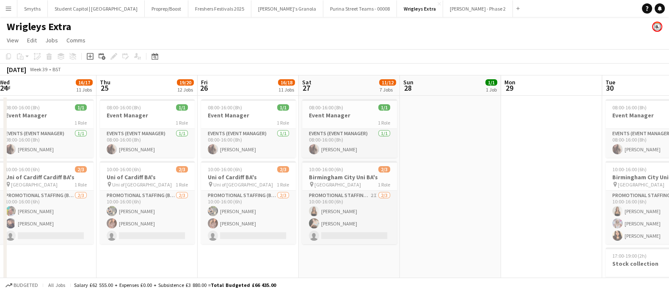
drag, startPoint x: 602, startPoint y: 240, endPoint x: 329, endPoint y: 229, distance: 273.1
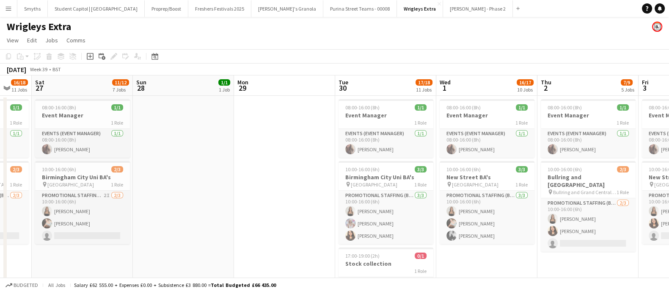
scroll to position [0, 274]
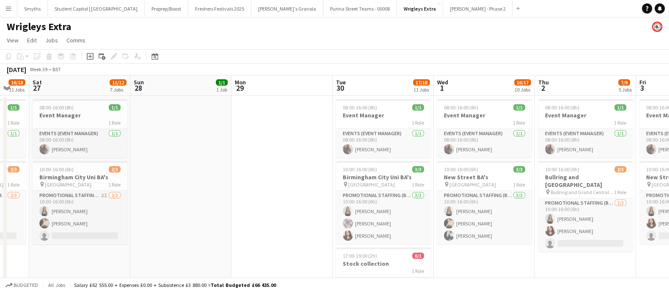
drag, startPoint x: 557, startPoint y: 226, endPoint x: 288, endPoint y: 204, distance: 270.1
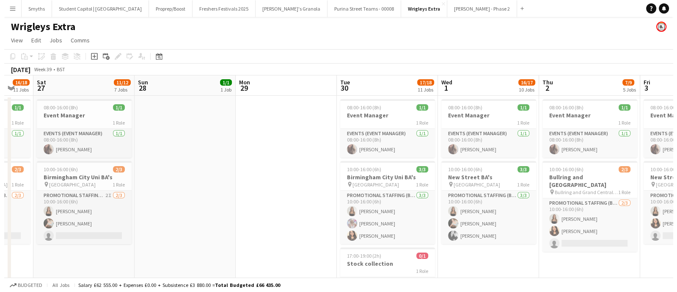
scroll to position [0, 177]
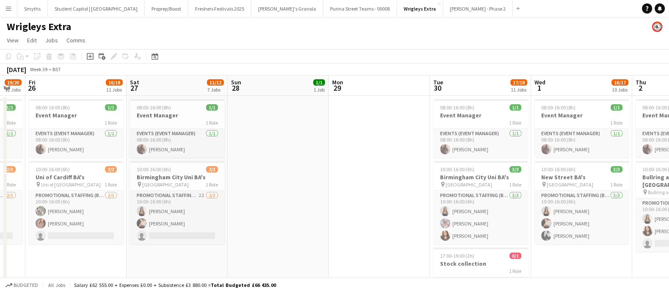
drag, startPoint x: 218, startPoint y: 201, endPoint x: 315, endPoint y: 204, distance: 97.3
click at [11, 8] on app-icon "Menu" at bounding box center [8, 8] width 7 height 7
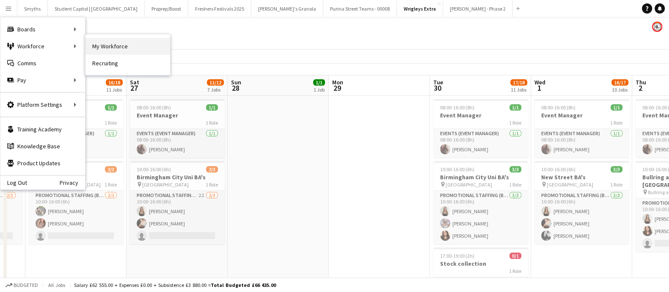
click at [121, 46] on link "My Workforce" at bounding box center [127, 46] width 85 height 17
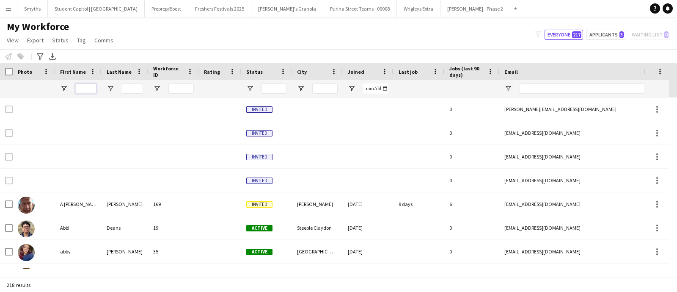
click at [92, 85] on input "First Name Filter Input" at bounding box center [85, 88] width 21 height 10
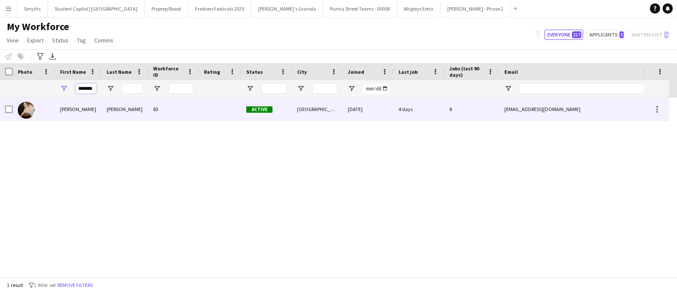
type input "*******"
click at [66, 108] on div "[PERSON_NAME]" at bounding box center [78, 108] width 47 height 23
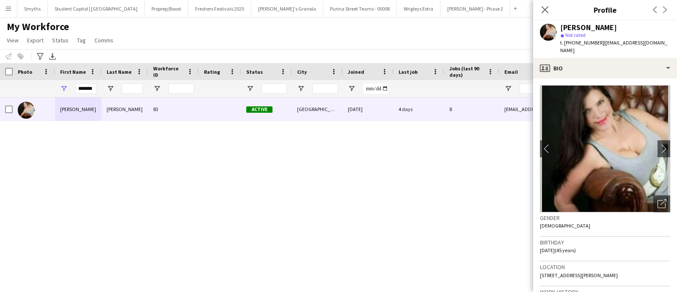
drag, startPoint x: 647, startPoint y: 261, endPoint x: 628, endPoint y: 265, distance: 19.3
click at [628, 265] on div "Location [STREET_ADDRESS][PERSON_NAME]" at bounding box center [605, 273] width 130 height 25
click at [618, 272] on span "[STREET_ADDRESS][PERSON_NAME]" at bounding box center [579, 275] width 78 height 6
drag, startPoint x: 624, startPoint y: 266, endPoint x: 646, endPoint y: 267, distance: 21.6
click at [646, 267] on div "Location [STREET_ADDRESS][PERSON_NAME]" at bounding box center [605, 273] width 130 height 25
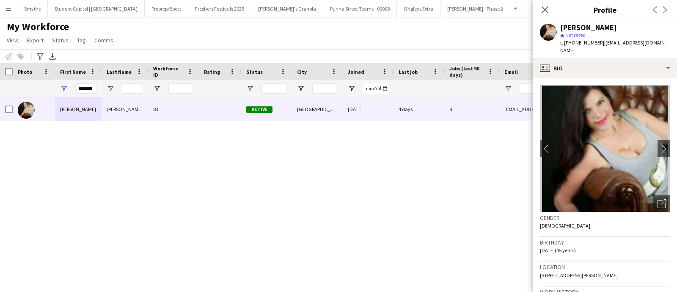
copy span "WV15 5HJ"
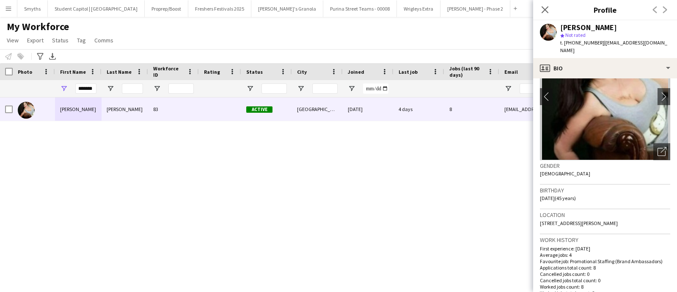
scroll to position [52, 0]
click at [647, 212] on div "Location [STREET_ADDRESS][PERSON_NAME]" at bounding box center [605, 221] width 130 height 25
click at [548, 10] on icon "Close pop-in" at bounding box center [545, 10] width 8 height 8
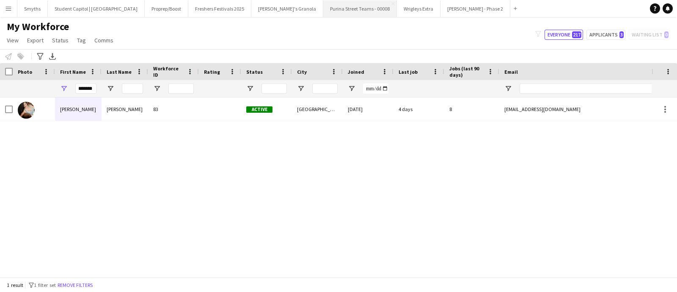
click at [323, 10] on button "Purina Street Teams - 00008 Close" at bounding box center [360, 8] width 74 height 17
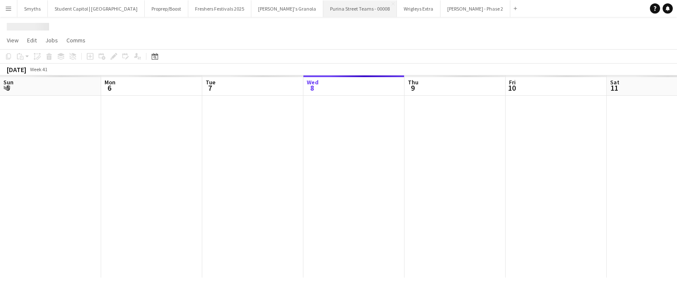
scroll to position [0, 202]
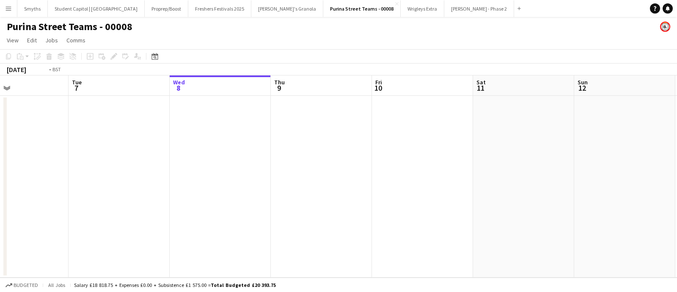
drag, startPoint x: 115, startPoint y: 222, endPoint x: 391, endPoint y: 230, distance: 276.4
click at [487, 229] on app-calendar-viewport "Sat 4 Sun 5 Mon 6 Tue 7 Wed 8 Thu 9 Fri 10 Sat 11 Sun 12 Mon 13 Tue 14 Wed 15" at bounding box center [338, 176] width 677 height 202
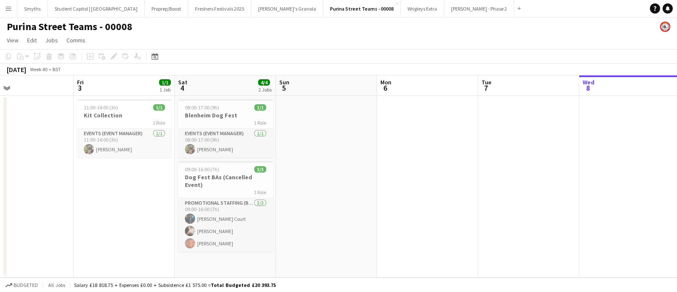
scroll to position [0, 203]
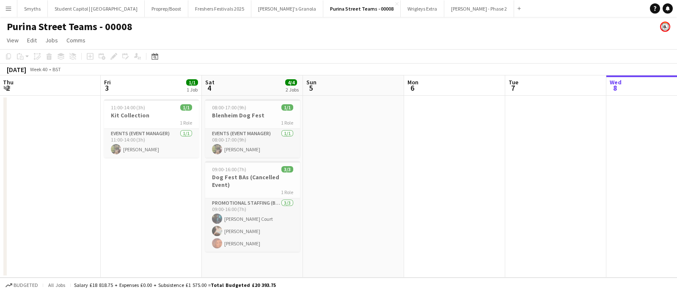
drag, startPoint x: 426, startPoint y: 221, endPoint x: 453, endPoint y: 220, distance: 26.7
click at [453, 220] on app-calendar-viewport "Tue 30 Wed 1 Thu 2 Fri 3 1/1 1 Job Sat 4 4/4 2 Jobs Sun 5 Mon 6 Tue 7 Wed 8 Thu…" at bounding box center [338, 176] width 677 height 202
click at [364, 146] on app-date-cell at bounding box center [353, 187] width 101 height 182
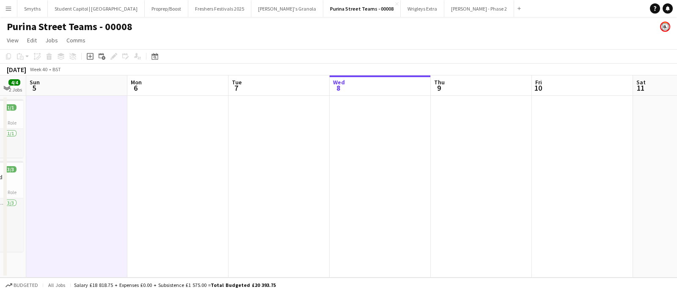
drag, startPoint x: 478, startPoint y: 176, endPoint x: 203, endPoint y: 174, distance: 275.4
click at [203, 174] on app-calendar-viewport "Thu 2 Fri 3 1/1 1 Job Sat 4 4/4 2 Jobs Sun 5 Mon 6 Tue 7 Wed 8 Thu 9 Fri 10 Sat…" at bounding box center [338, 176] width 677 height 202
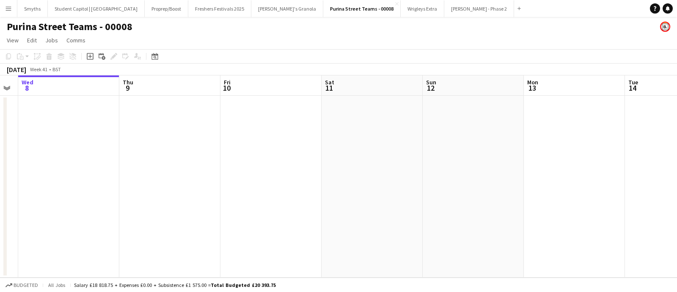
drag, startPoint x: 277, startPoint y: 175, endPoint x: 175, endPoint y: 174, distance: 102.0
click at [175, 174] on app-calendar-viewport "Sun 5 Mon 6 Tue 7 Wed 8 Thu 9 Fri 10 Sat 11 Sun 12 Mon 13 Tue 14 Wed 15 Thu 16" at bounding box center [338, 176] width 677 height 202
drag, startPoint x: 249, startPoint y: 177, endPoint x: 543, endPoint y: 182, distance: 294.5
click at [547, 183] on app-calendar-viewport "Mon 6 Tue 7 Wed 8 Thu 9 Fri 10 Sat 11 Sun 12 Mon 13 Tue 14 Wed 15 Thu 16 Fri 17" at bounding box center [338, 176] width 677 height 202
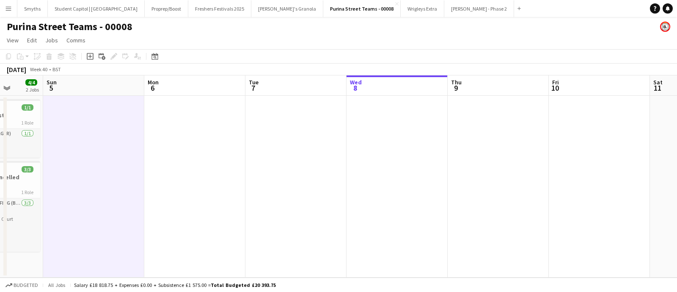
drag, startPoint x: 328, startPoint y: 176, endPoint x: 453, endPoint y: 173, distance: 124.9
click at [453, 173] on app-calendar-viewport "Thu 2 Fri 3 1/1 1 Job Sat 4 4/4 2 Jobs Sun 5 Mon 6 Tue 7 Wed 8 Thu 9 Fri 10 Sat…" at bounding box center [338, 176] width 677 height 202
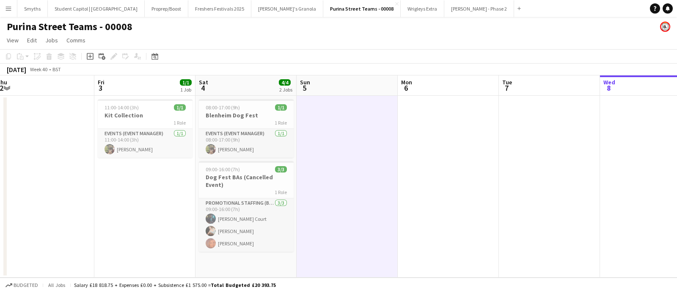
scroll to position [0, 175]
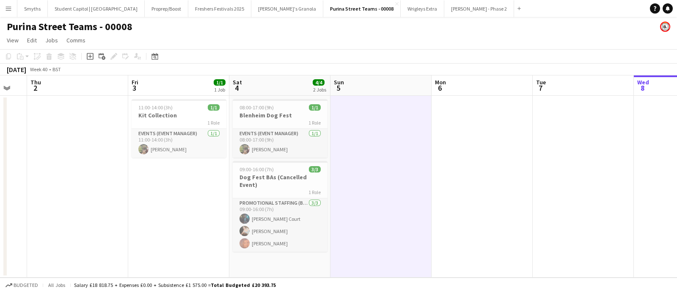
drag, startPoint x: 184, startPoint y: 171, endPoint x: 472, endPoint y: 173, distance: 287.7
click at [472, 173] on app-calendar-viewport "Tue 30 Wed 1 Thu 2 Fri 3 1/1 1 Job Sat 4 4/4 2 Jobs Sun 5 Mon 6 Tue 7 Wed 8 Thu…" at bounding box center [338, 176] width 677 height 202
click at [401, 13] on button "Wrigleys Extra Close" at bounding box center [423, 8] width 44 height 17
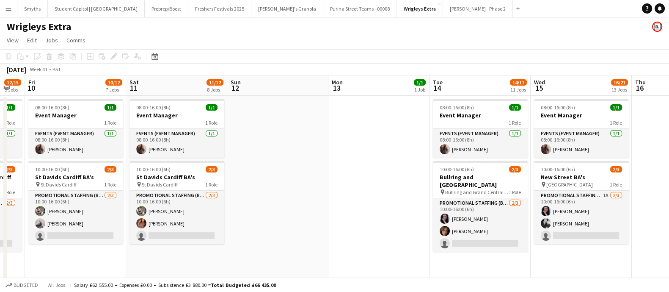
scroll to position [0, 280]
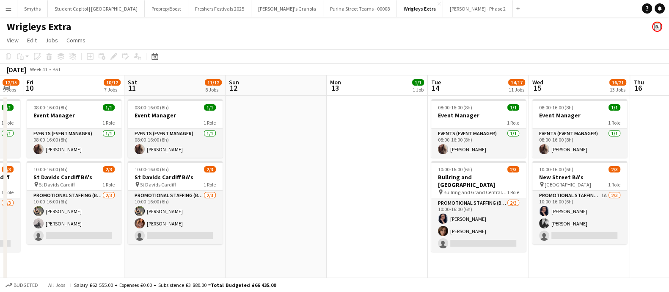
drag, startPoint x: 529, startPoint y: 171, endPoint x: 277, endPoint y: 173, distance: 251.8
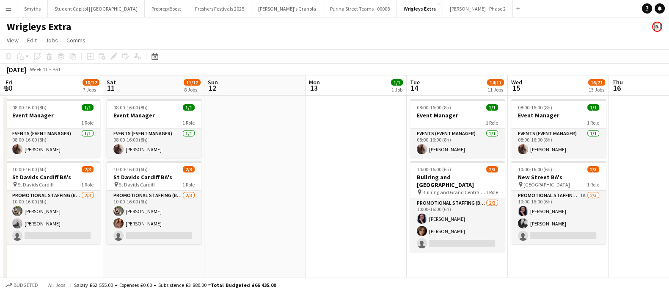
scroll to position [0, 311]
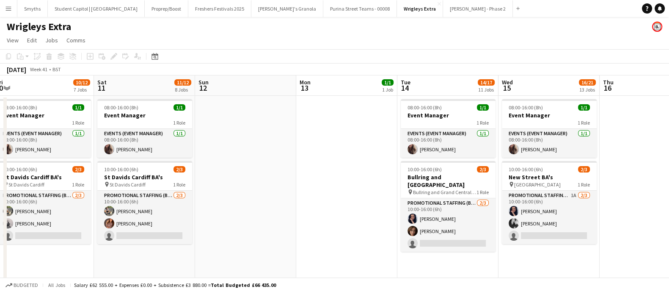
drag, startPoint x: 322, startPoint y: 189, endPoint x: 292, endPoint y: 176, distance: 33.2
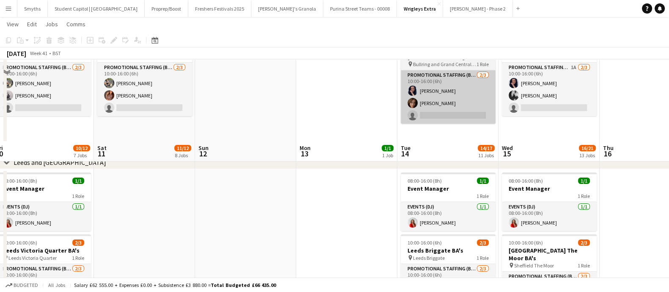
scroll to position [0, 0]
